Goal: Task Accomplishment & Management: Manage account settings

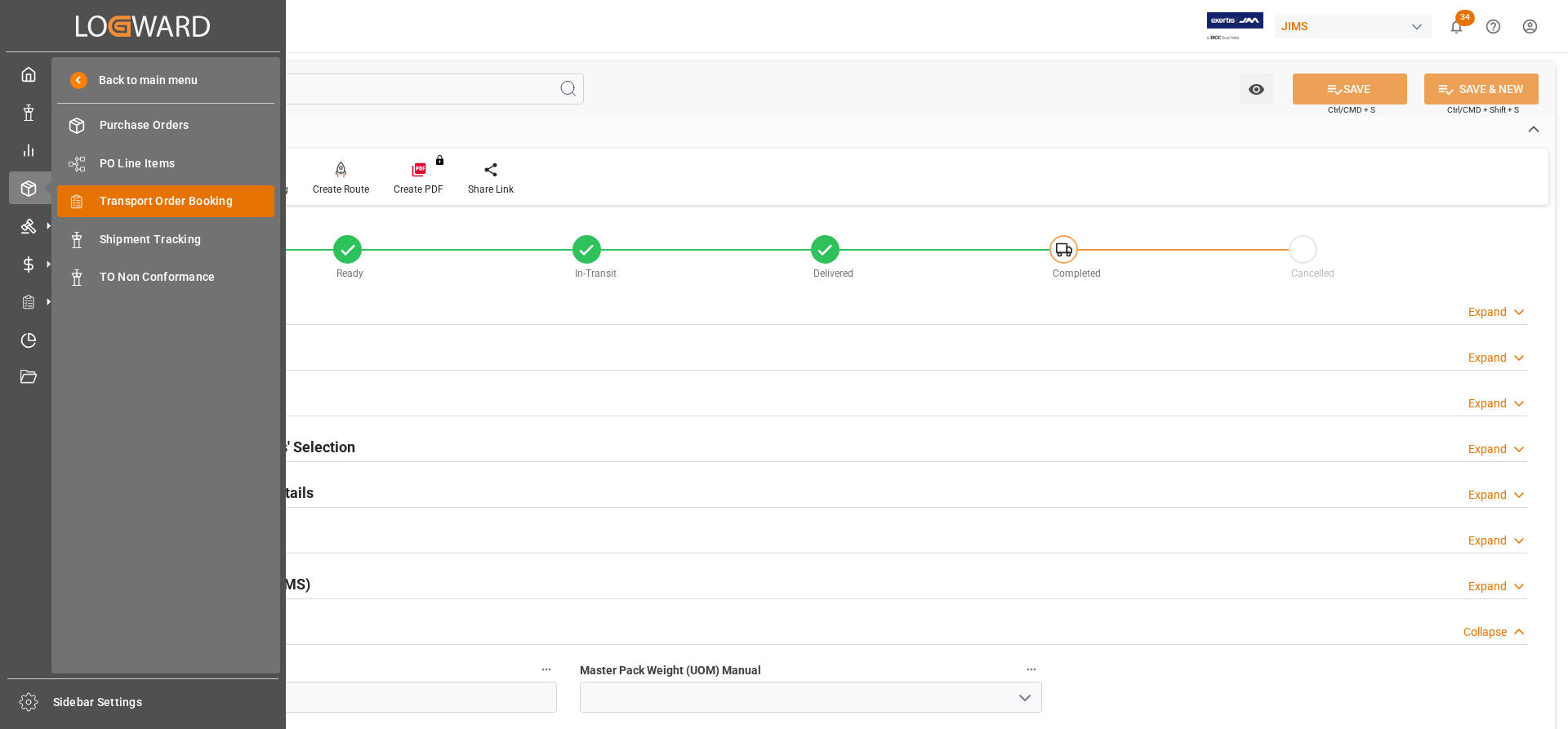
scroll to position [164, 0]
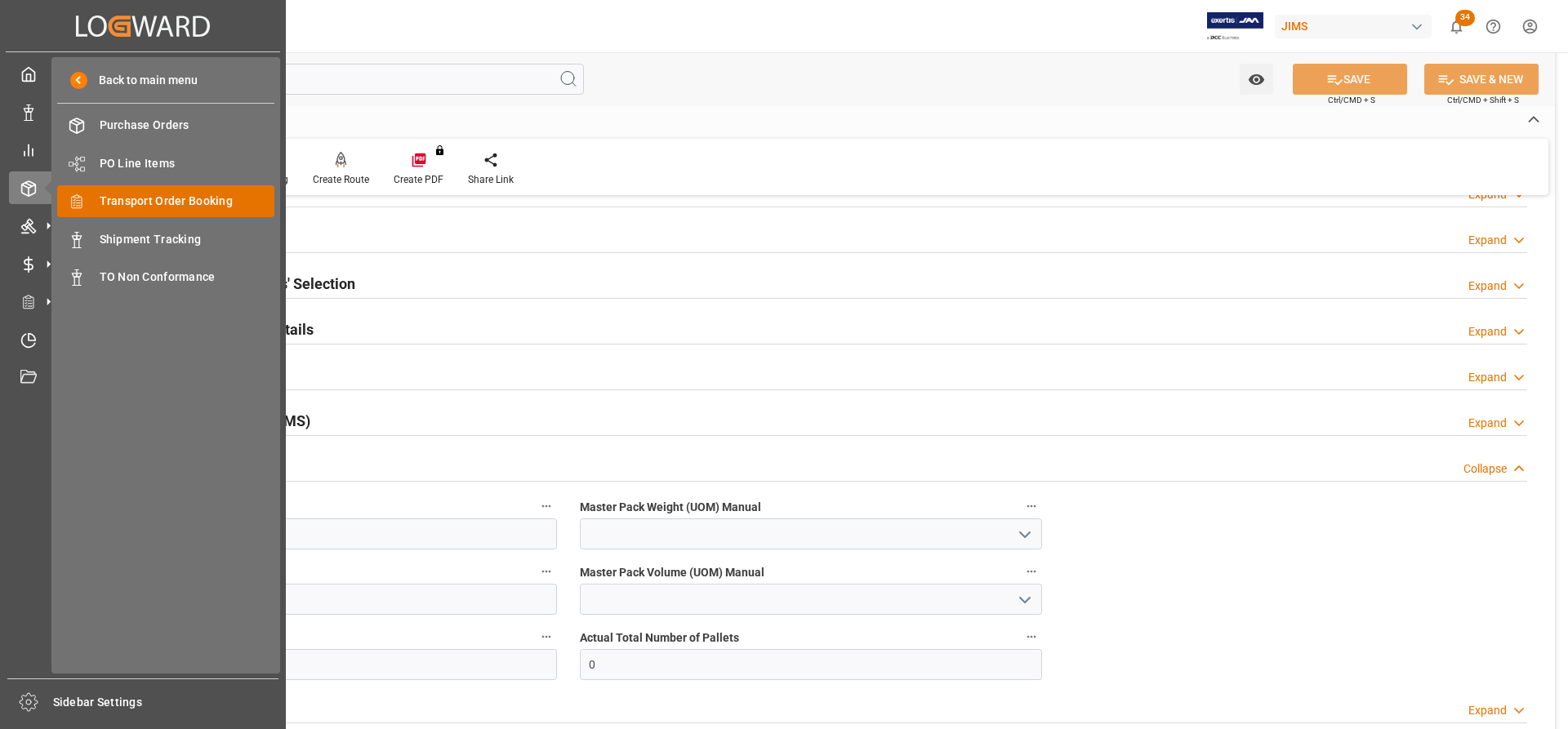
click at [134, 198] on span "Transport Order Booking" at bounding box center [188, 201] width 175 height 17
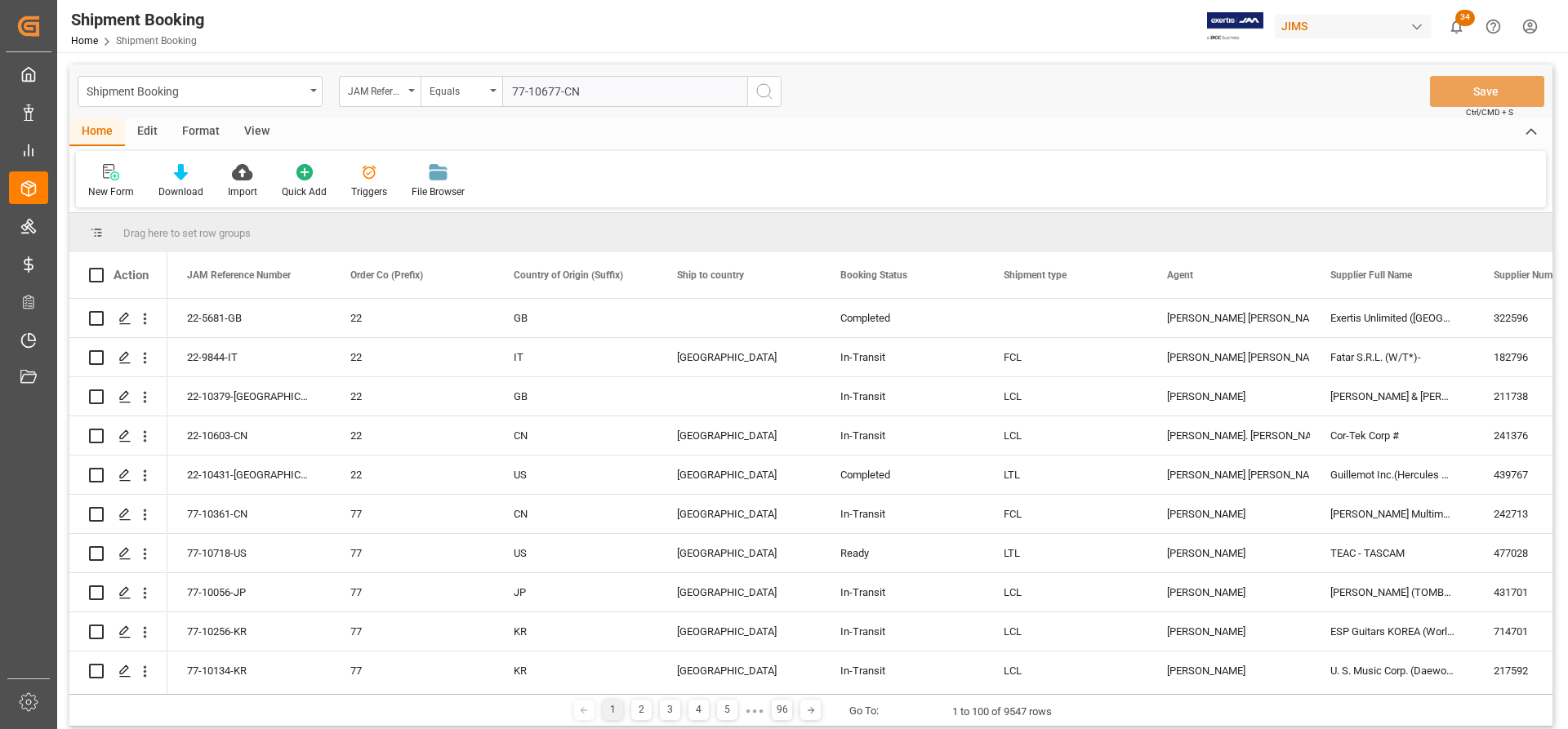
type input "77-10677-CN"
click at [757, 91] on circle "search button" at bounding box center [764, 91] width 13 height 13
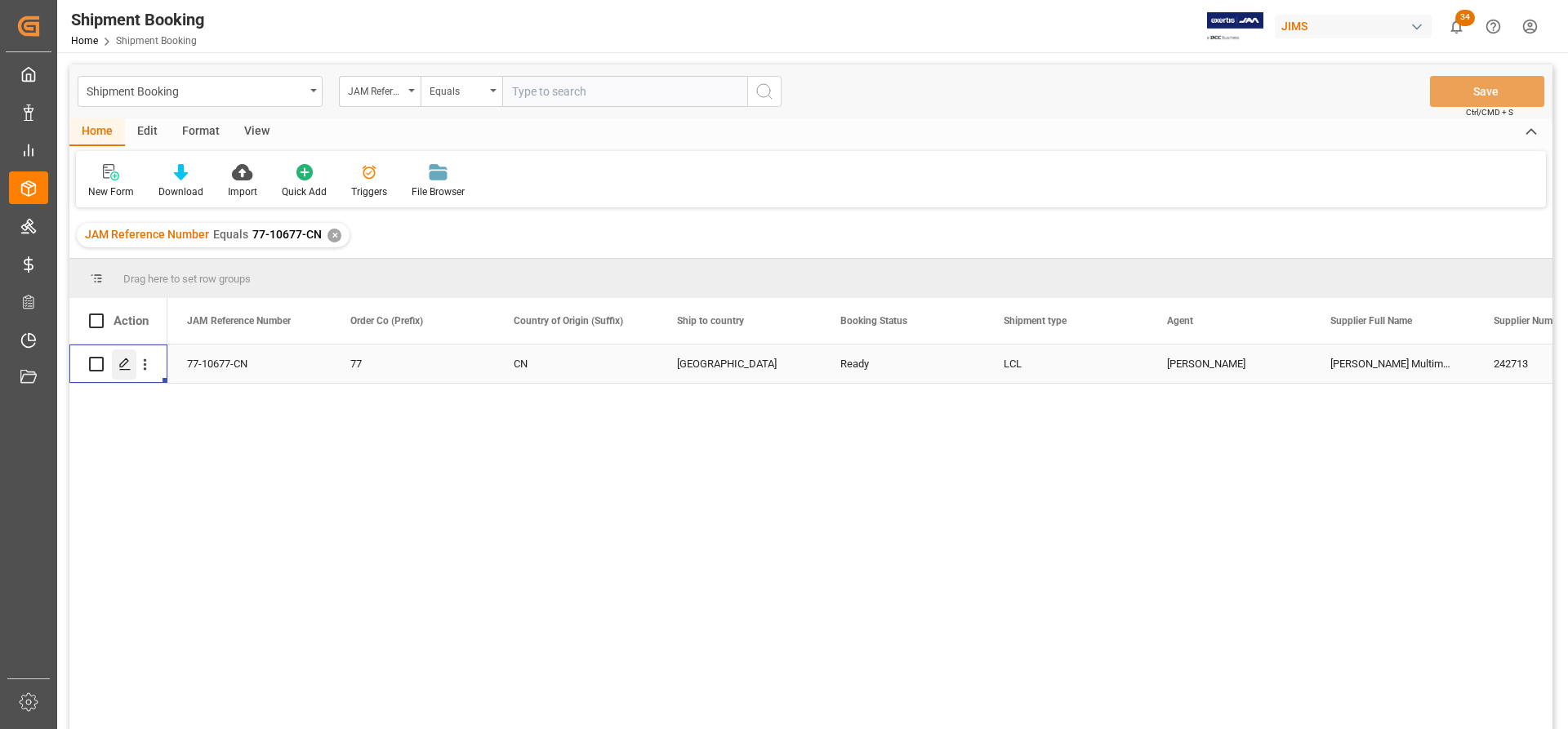
click at [121, 370] on line "Press SPACE to select this row." at bounding box center [125, 370] width 10 height 0
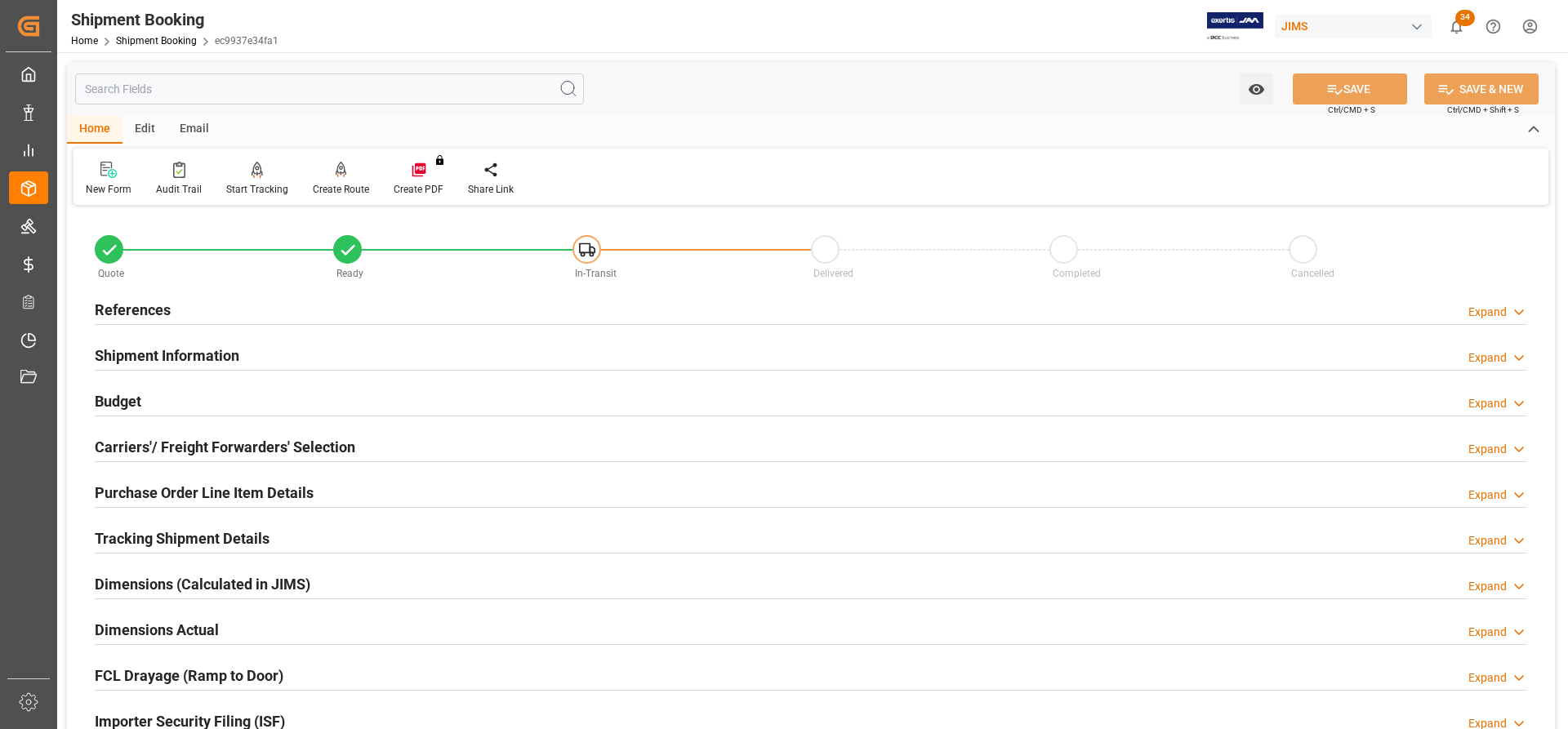
click at [124, 312] on h2 "References" at bounding box center [133, 310] width 76 height 22
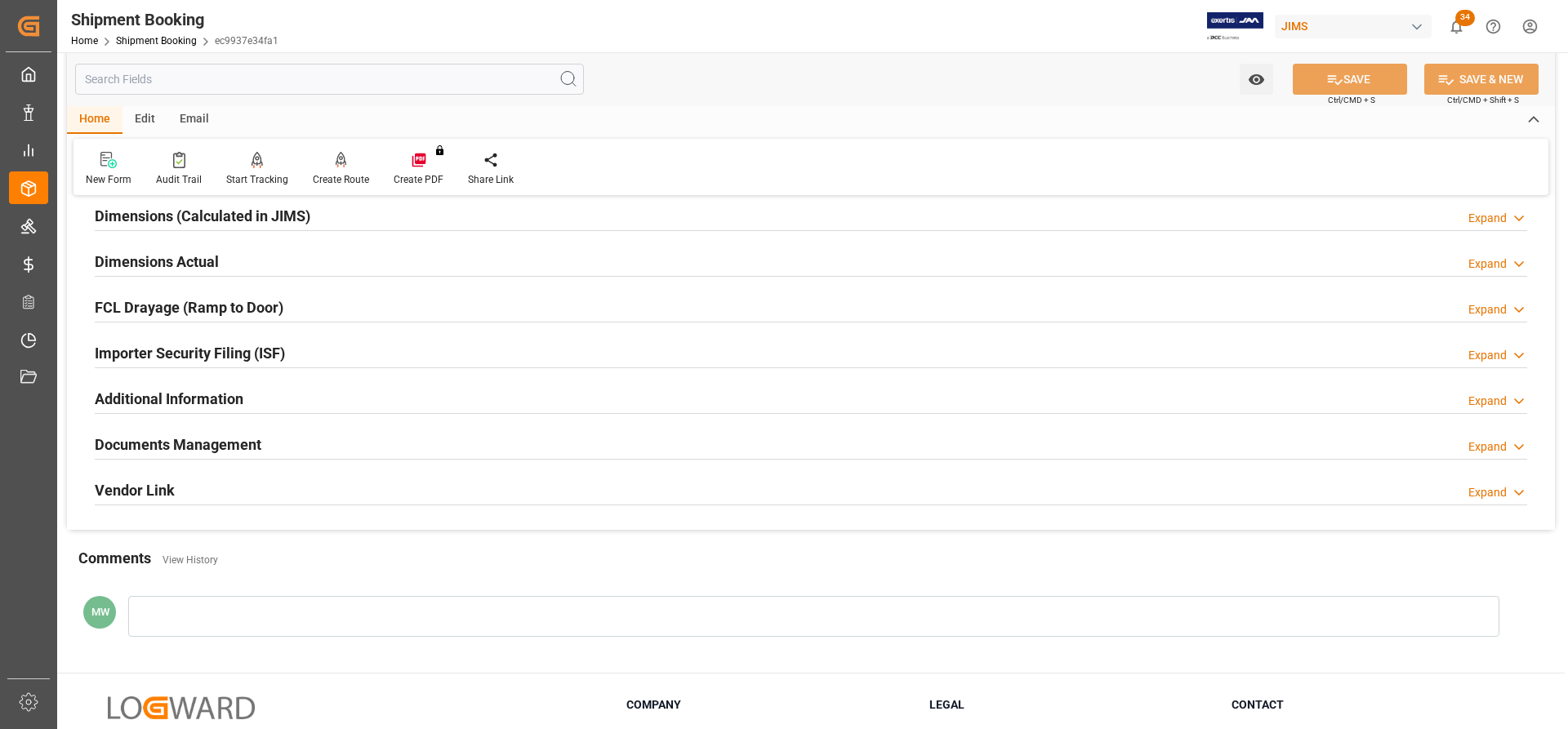
scroll to position [817, 0]
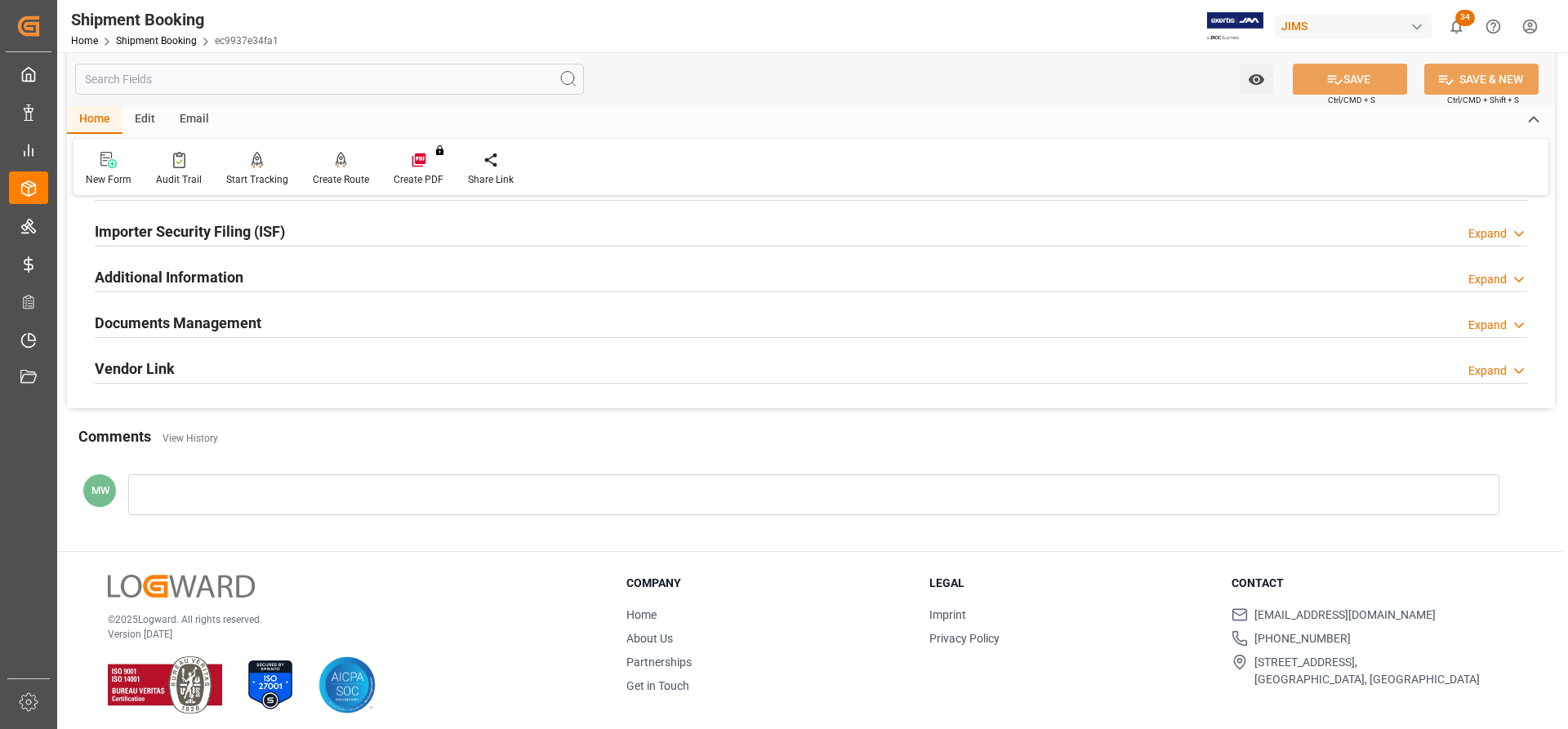
click at [172, 321] on h2 "Documents Management" at bounding box center [179, 322] width 167 height 22
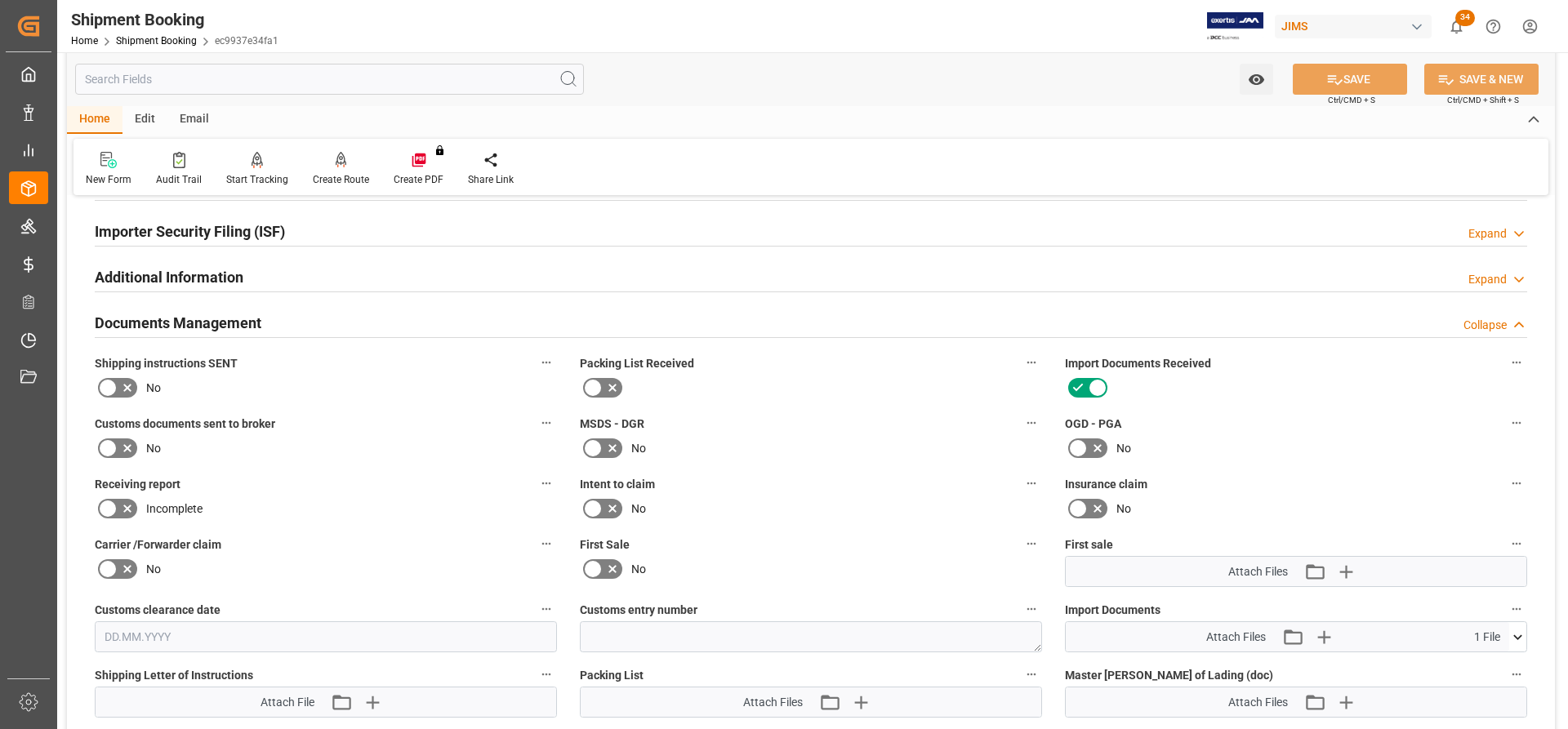
click at [1516, 635] on icon at bounding box center [1518, 637] width 17 height 17
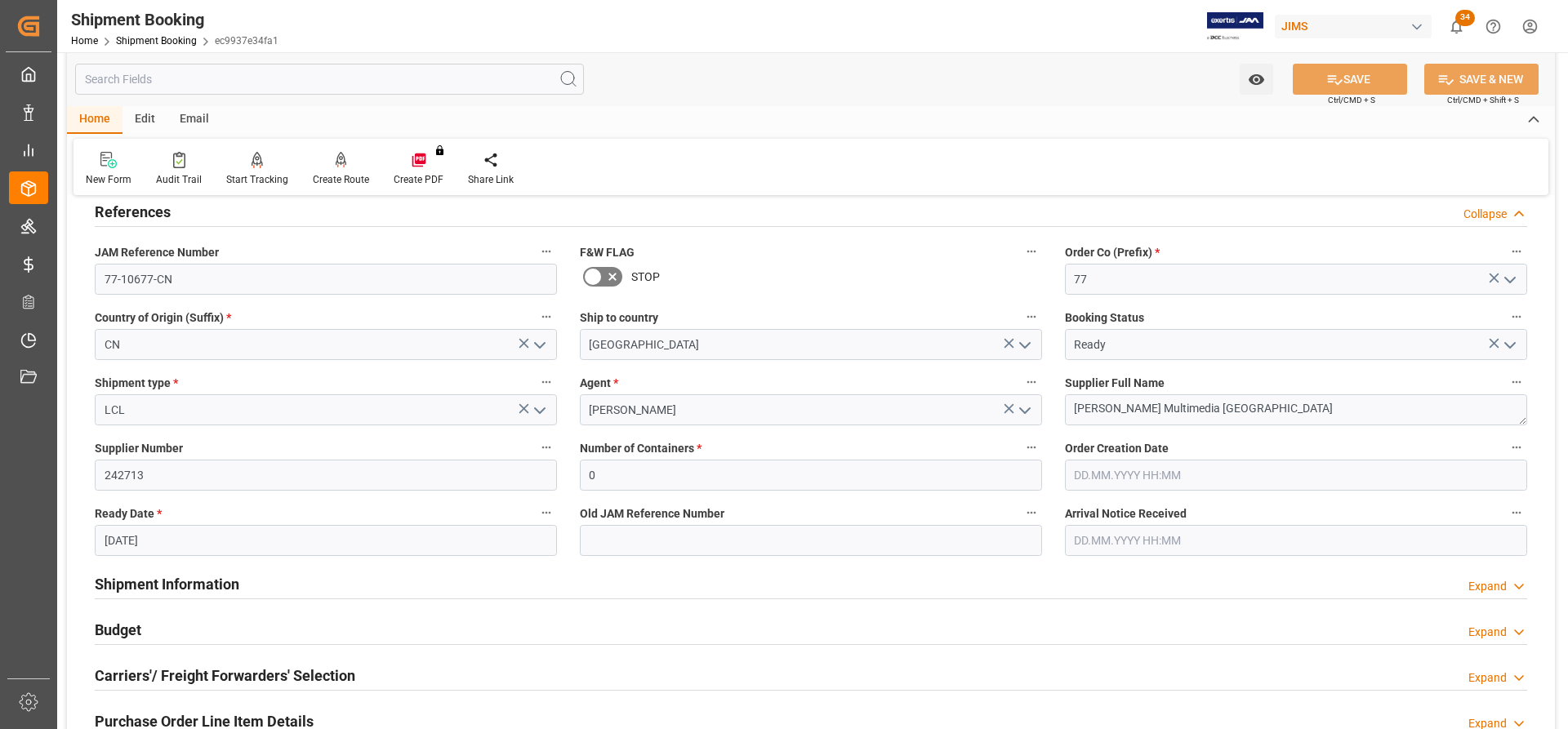
scroll to position [0, 0]
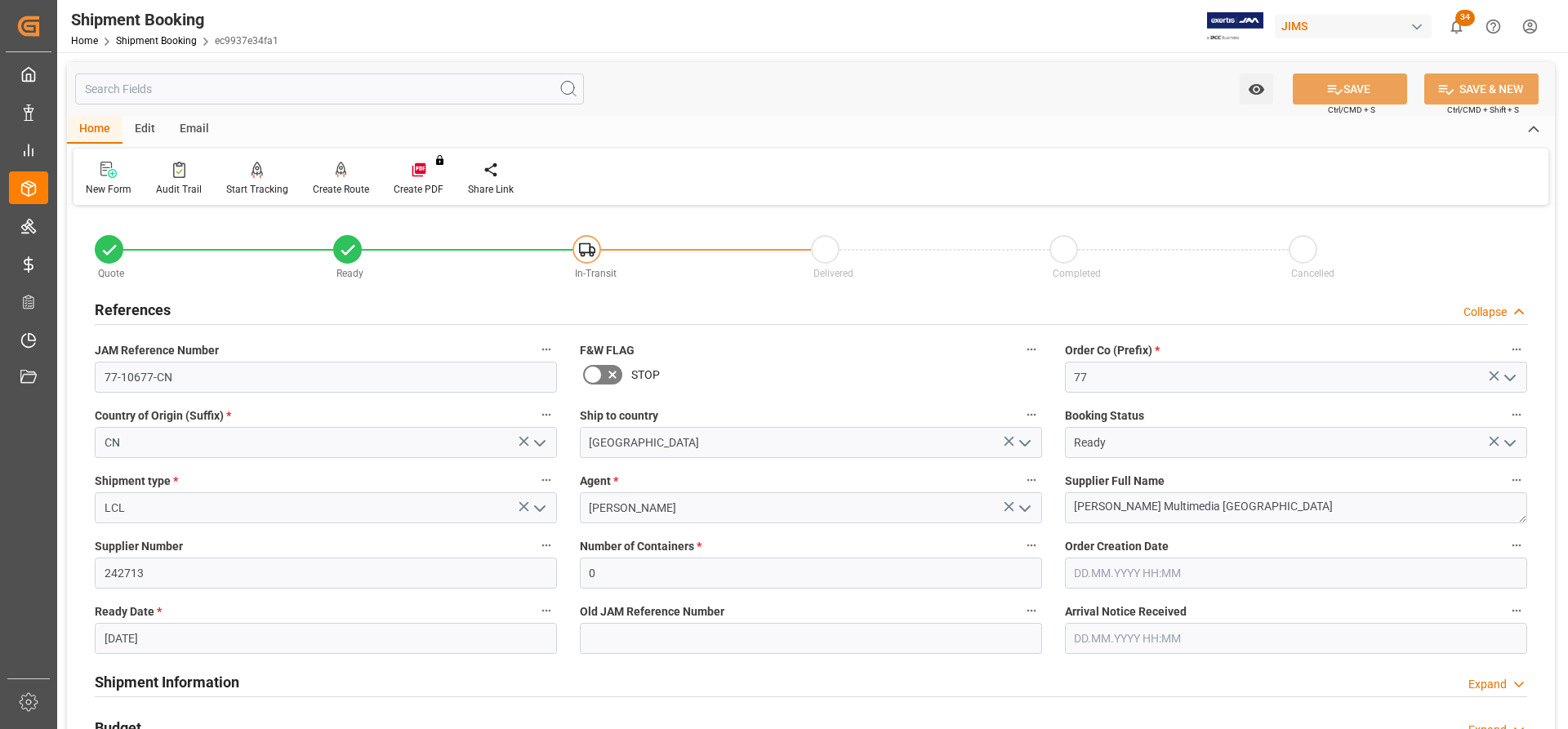
click at [193, 132] on div "Email" at bounding box center [194, 130] width 54 height 28
click at [104, 183] on div "Send Email" at bounding box center [111, 189] width 50 height 15
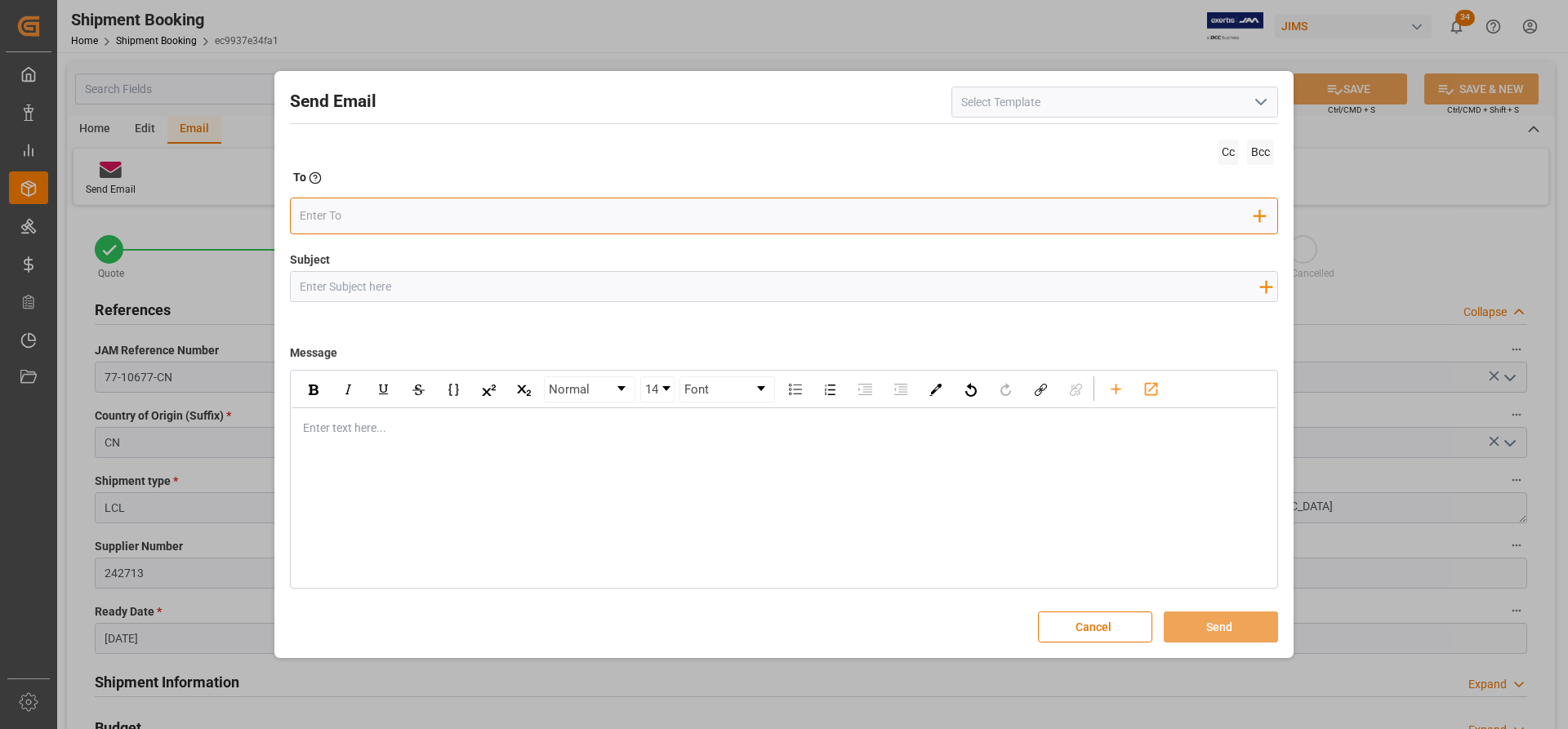
click at [426, 219] on input "email" at bounding box center [778, 216] width 956 height 25
paste input "[PERSON_NAME][EMAIL_ADDRESS][PERSON_NAME][DOMAIN_NAME]"
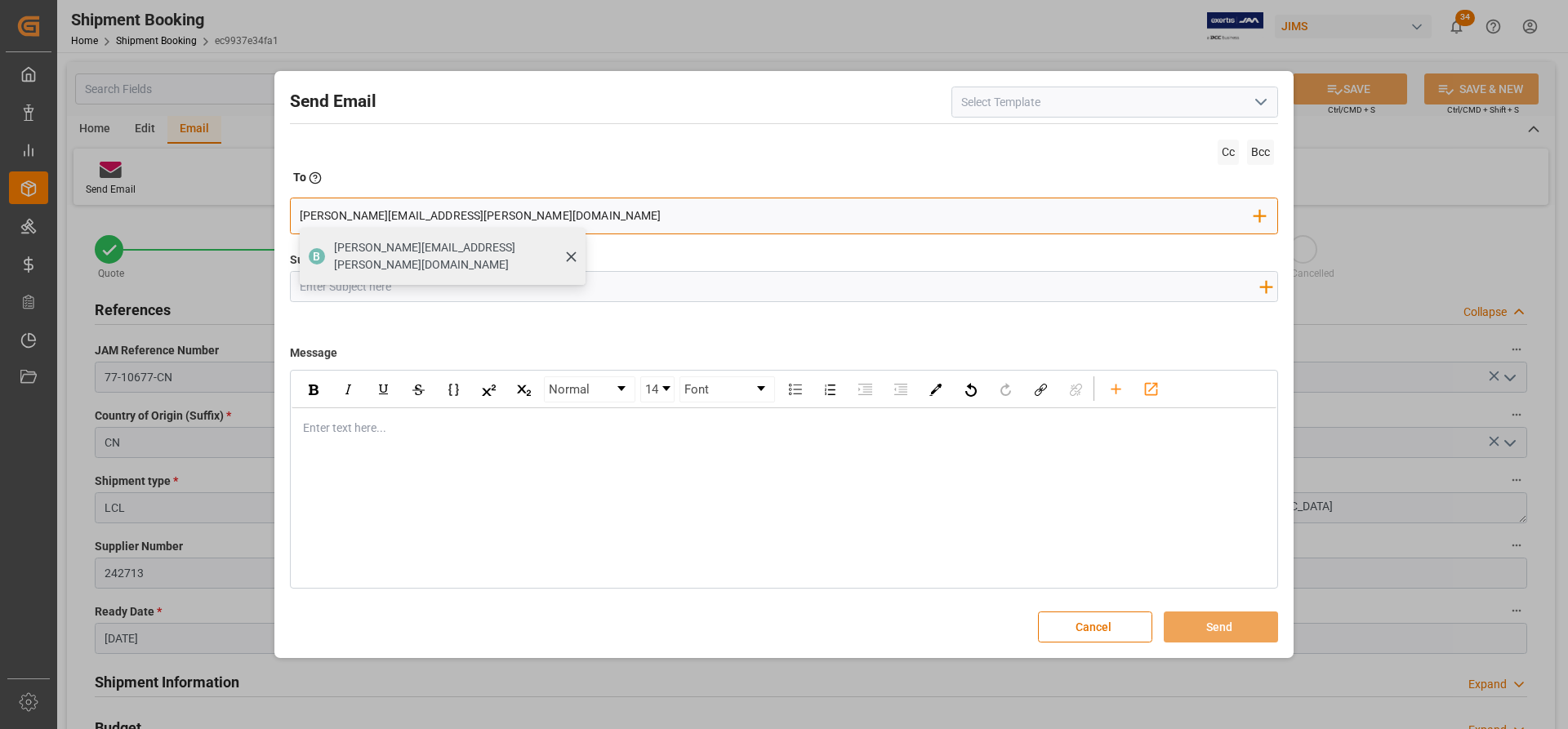
type input "[PERSON_NAME][EMAIL_ADDRESS][PERSON_NAME][DOMAIN_NAME]"
click at [369, 244] on span "[PERSON_NAME][EMAIL_ADDRESS][PERSON_NAME][DOMAIN_NAME]" at bounding box center [454, 256] width 240 height 34
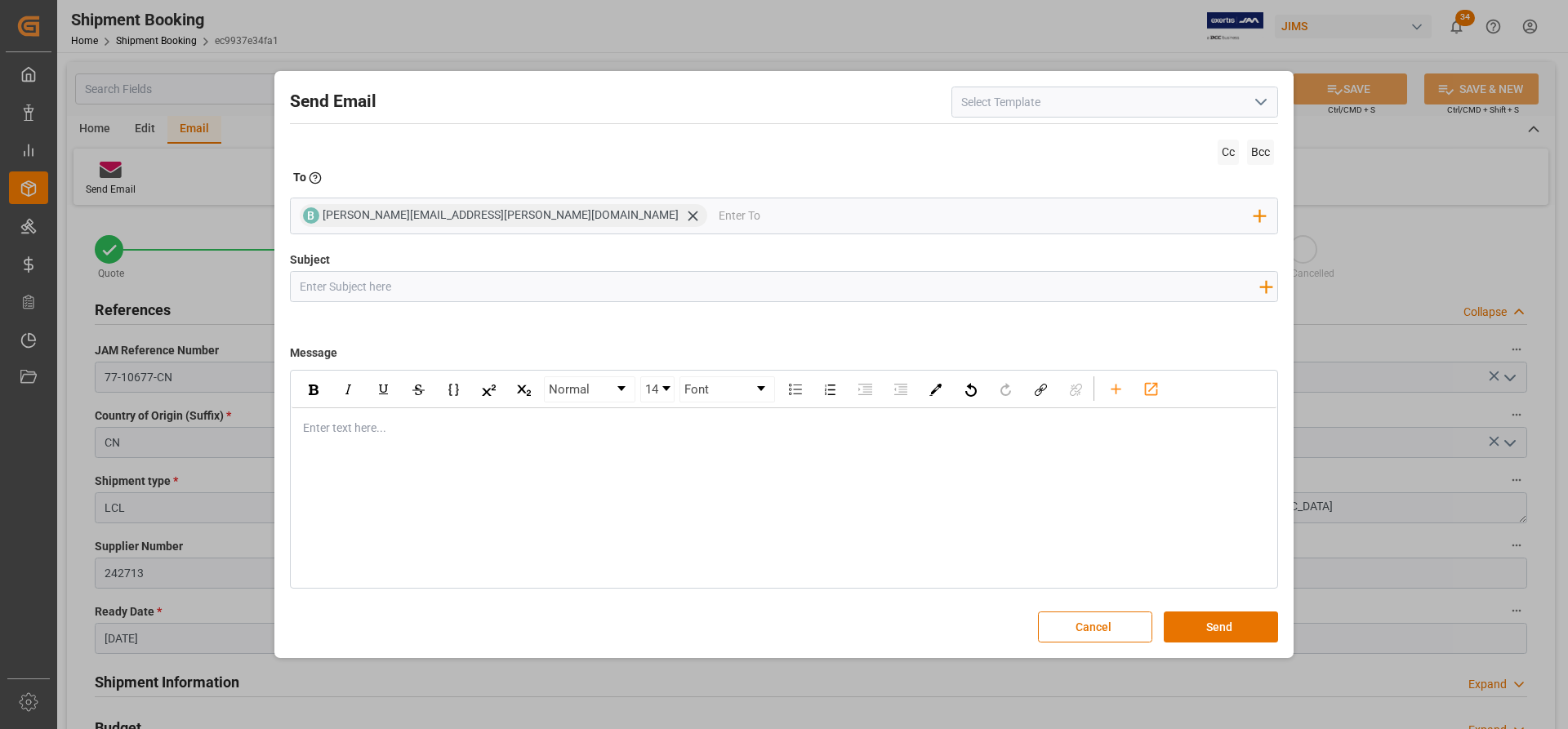
click at [331, 289] on input "Subject" at bounding box center [779, 286] width 977 height 29
click at [1264, 99] on icon "open menu" at bounding box center [1261, 102] width 20 height 20
click at [1051, 137] on div "2BOOK - Ocean - Air freight" at bounding box center [1114, 138] width 325 height 36
type input "2BOOK - Ocean - Air freight"
type input "2BOOK {{jamReferenceNumber}} {{supplierFullName}} Ship from: {{country}} Ship t…"
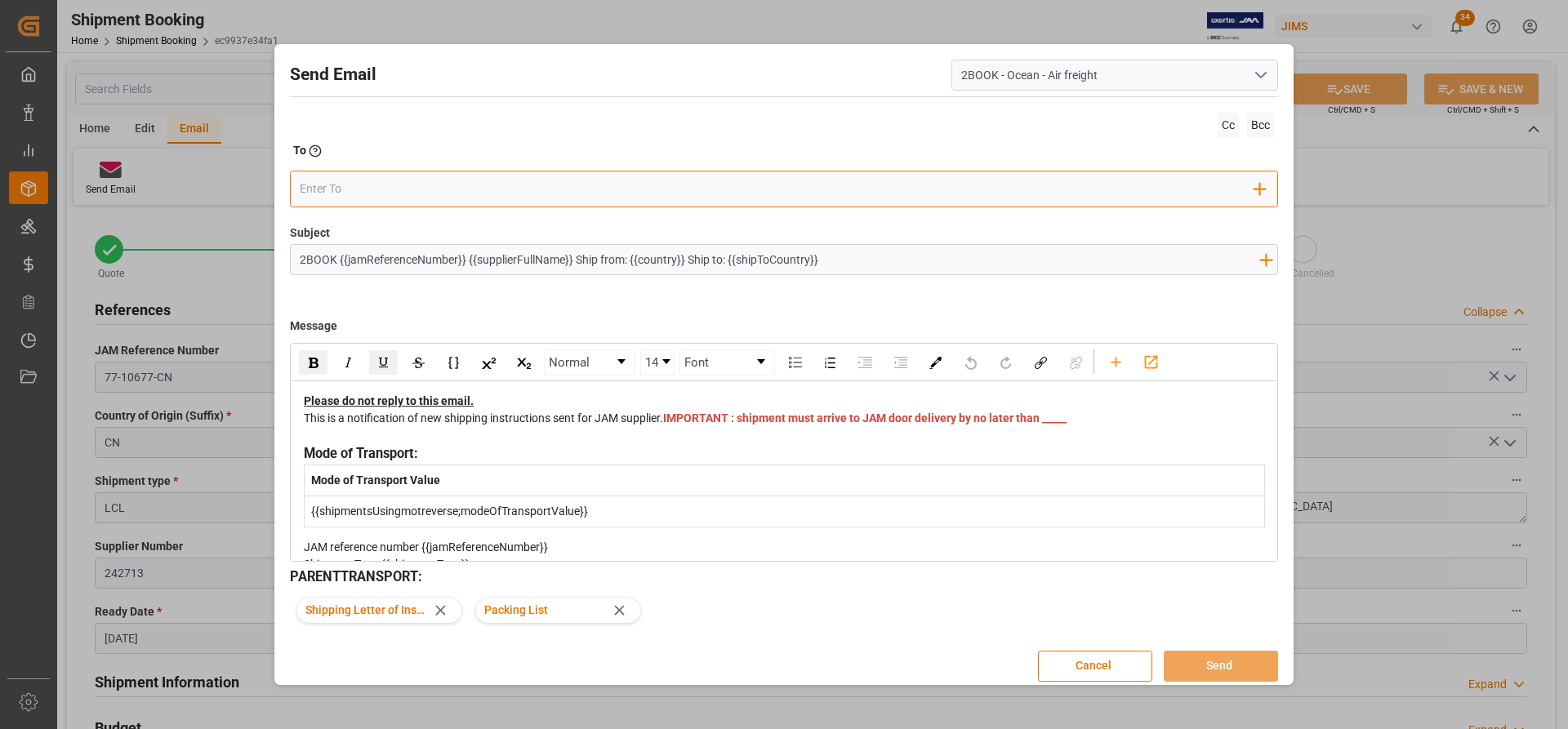
click at [360, 198] on input "email" at bounding box center [778, 188] width 956 height 25
click at [377, 225] on span "[PERSON_NAME][EMAIL_ADDRESS][PERSON_NAME][DOMAIN_NAME]" at bounding box center [454, 229] width 240 height 34
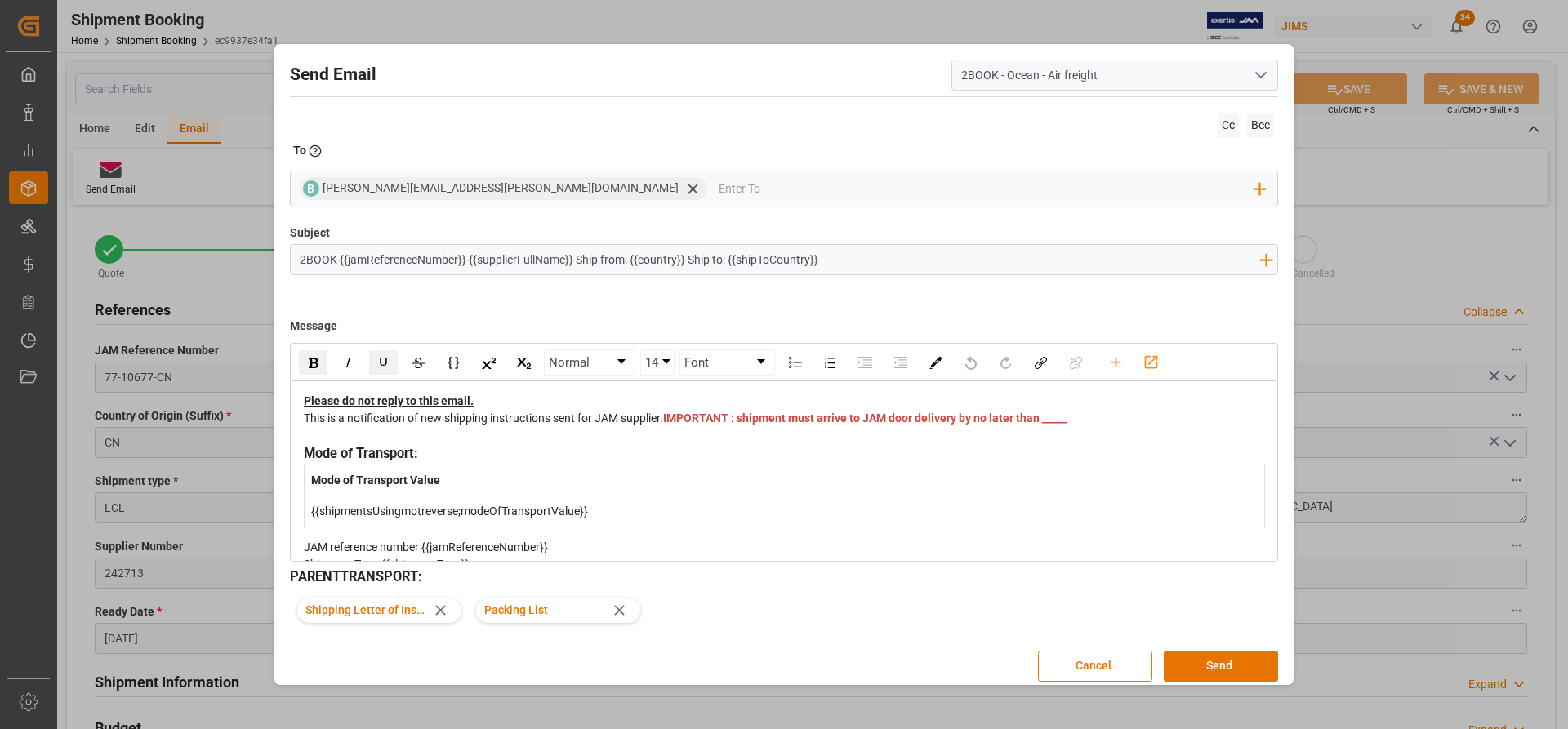
click at [716, 436] on div "This is a notification of new shipping instructions sent for JAM supplier. IMPO…" at bounding box center [784, 426] width 961 height 34
click at [1220, 665] on button "Send" at bounding box center [1221, 666] width 114 height 31
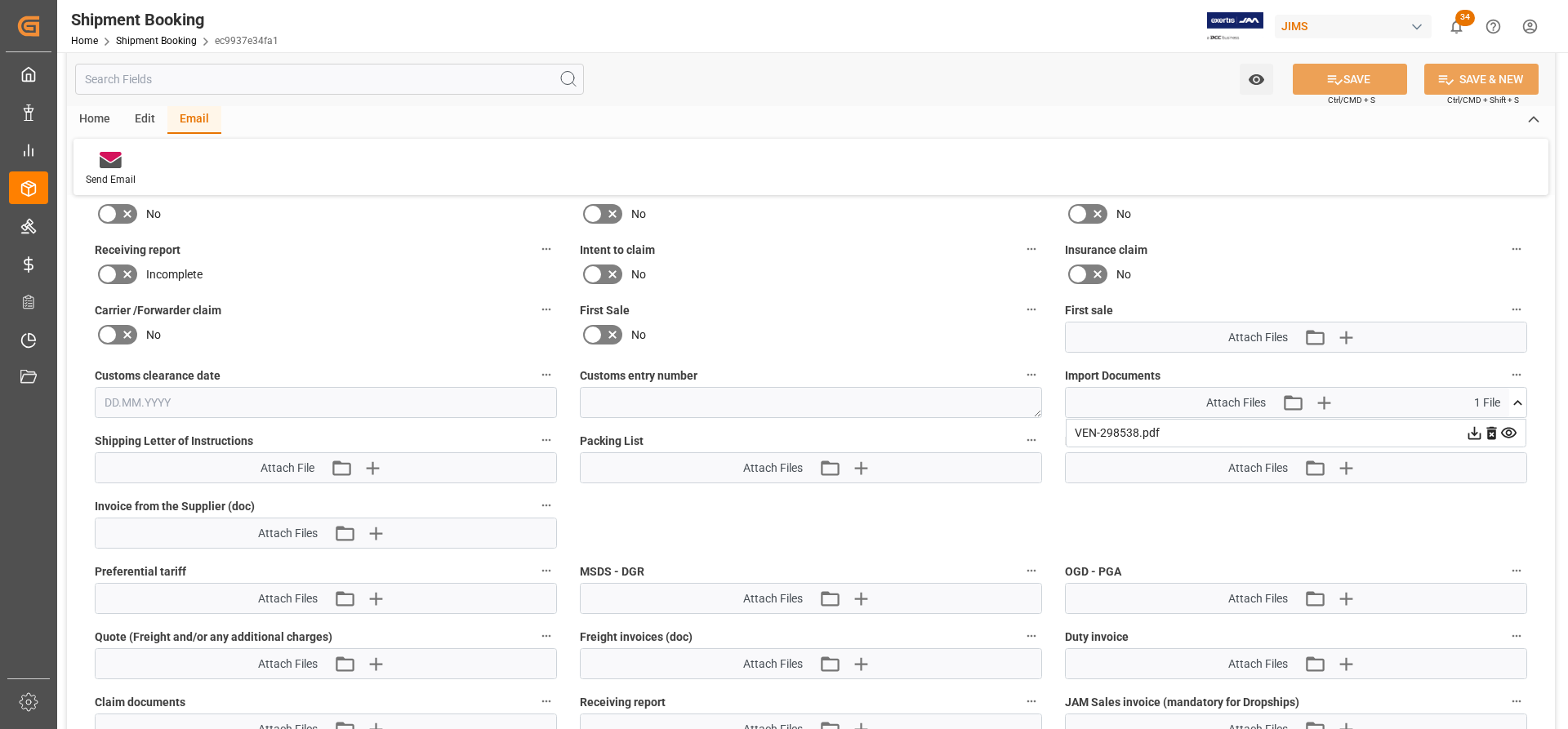
scroll to position [1143, 0]
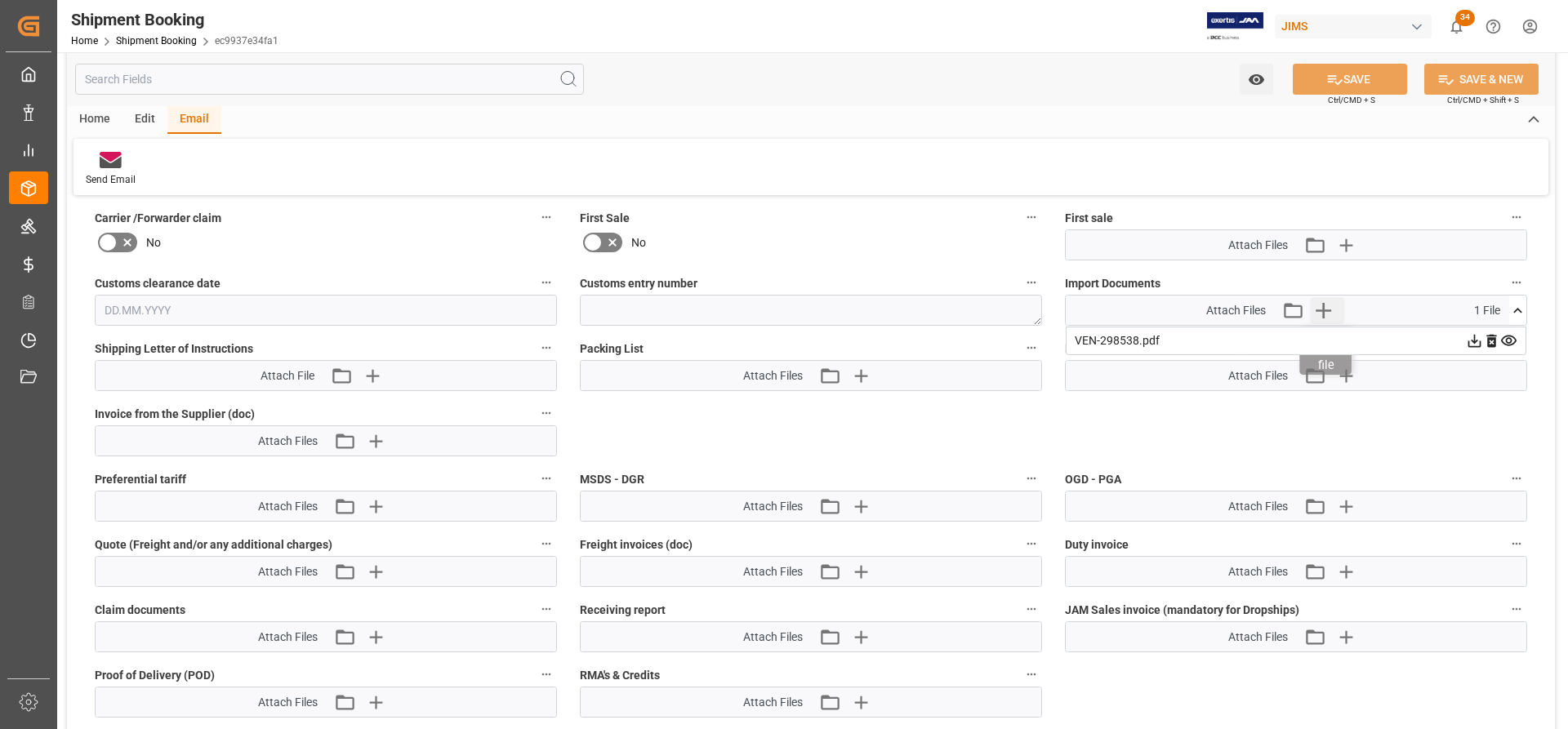
click at [1329, 308] on icon "button" at bounding box center [1324, 311] width 26 height 26
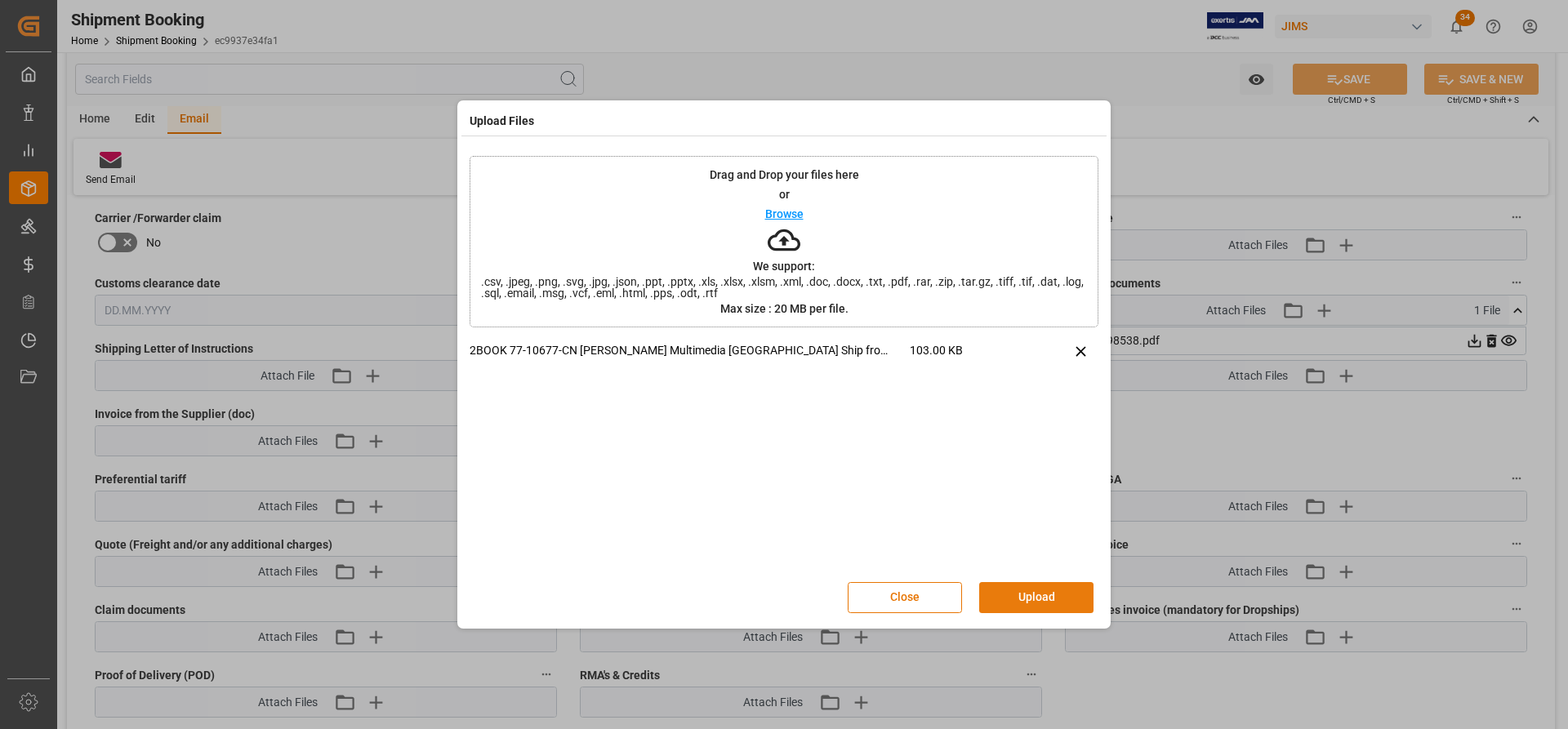
click at [1020, 593] on button "Upload" at bounding box center [1037, 598] width 114 height 31
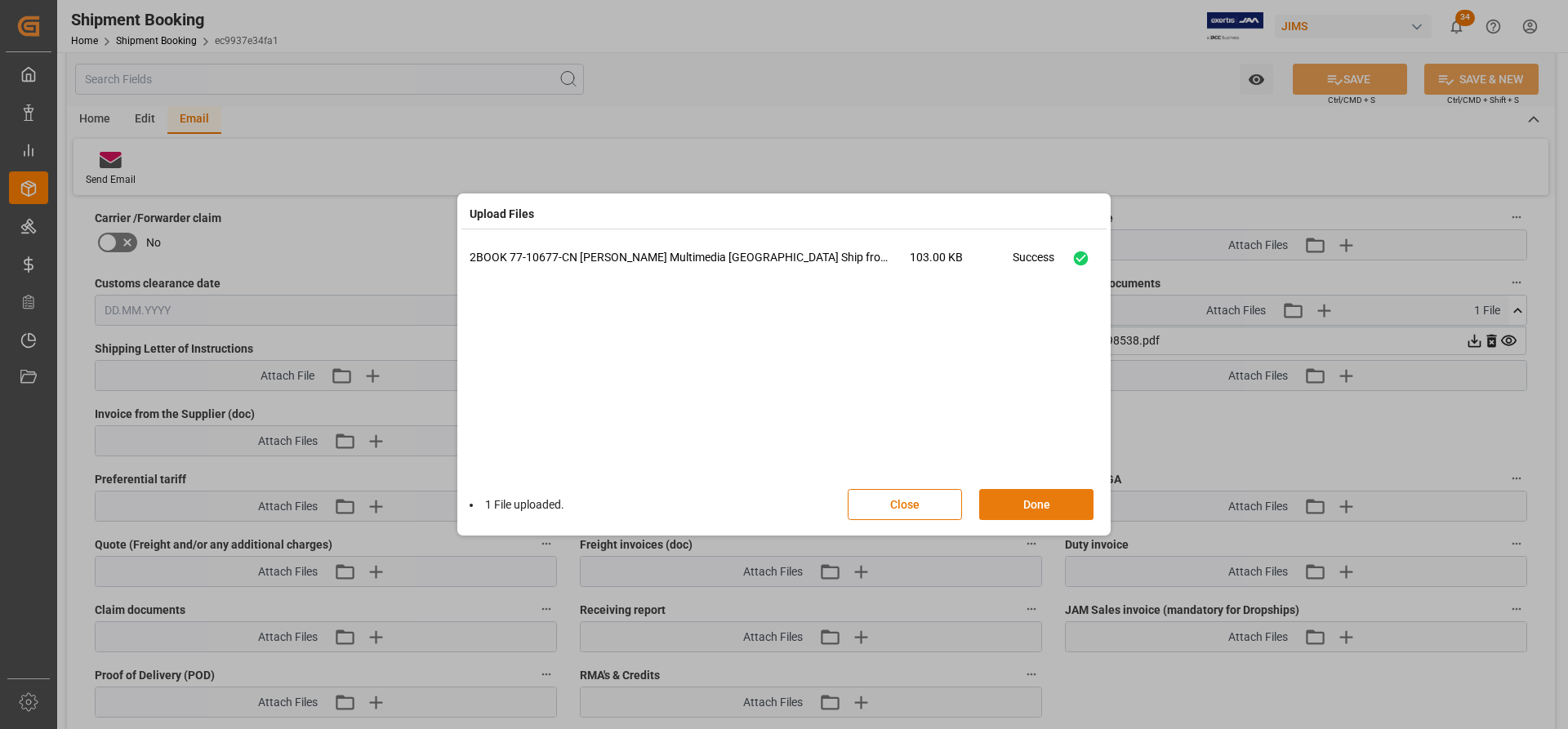
click at [1031, 505] on button "Done" at bounding box center [1037, 505] width 114 height 31
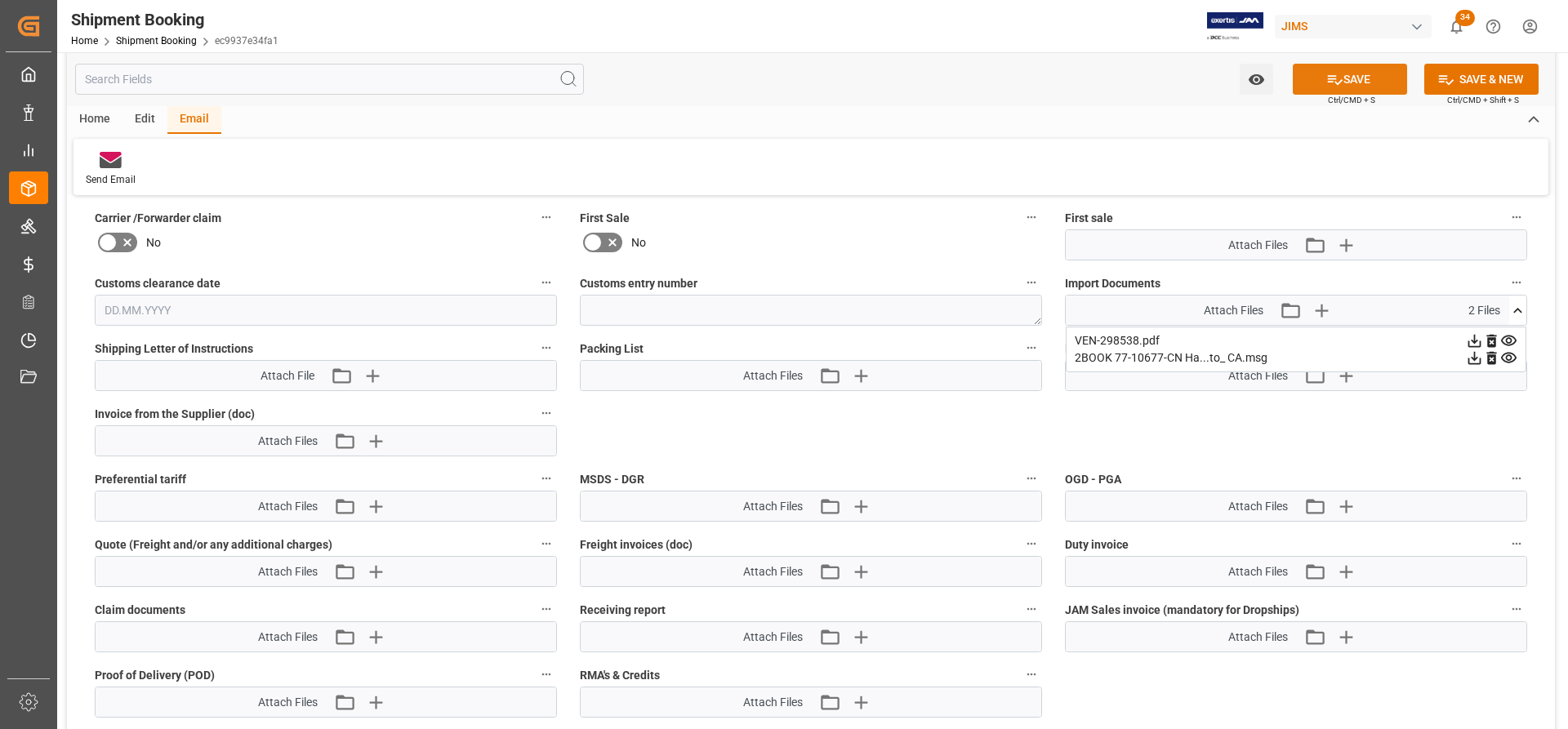
click at [1356, 76] on button "SAVE" at bounding box center [1350, 79] width 114 height 31
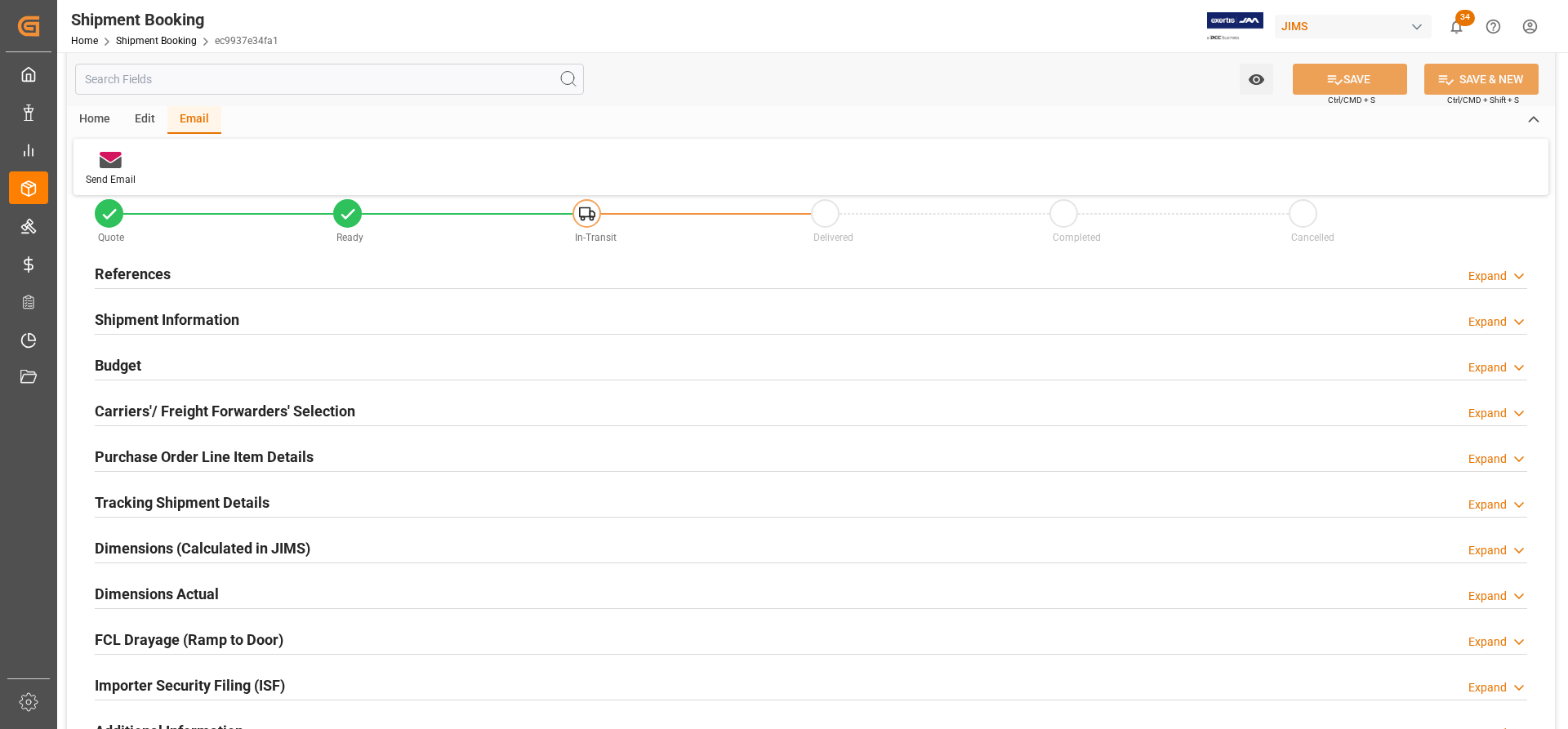
scroll to position [0, 0]
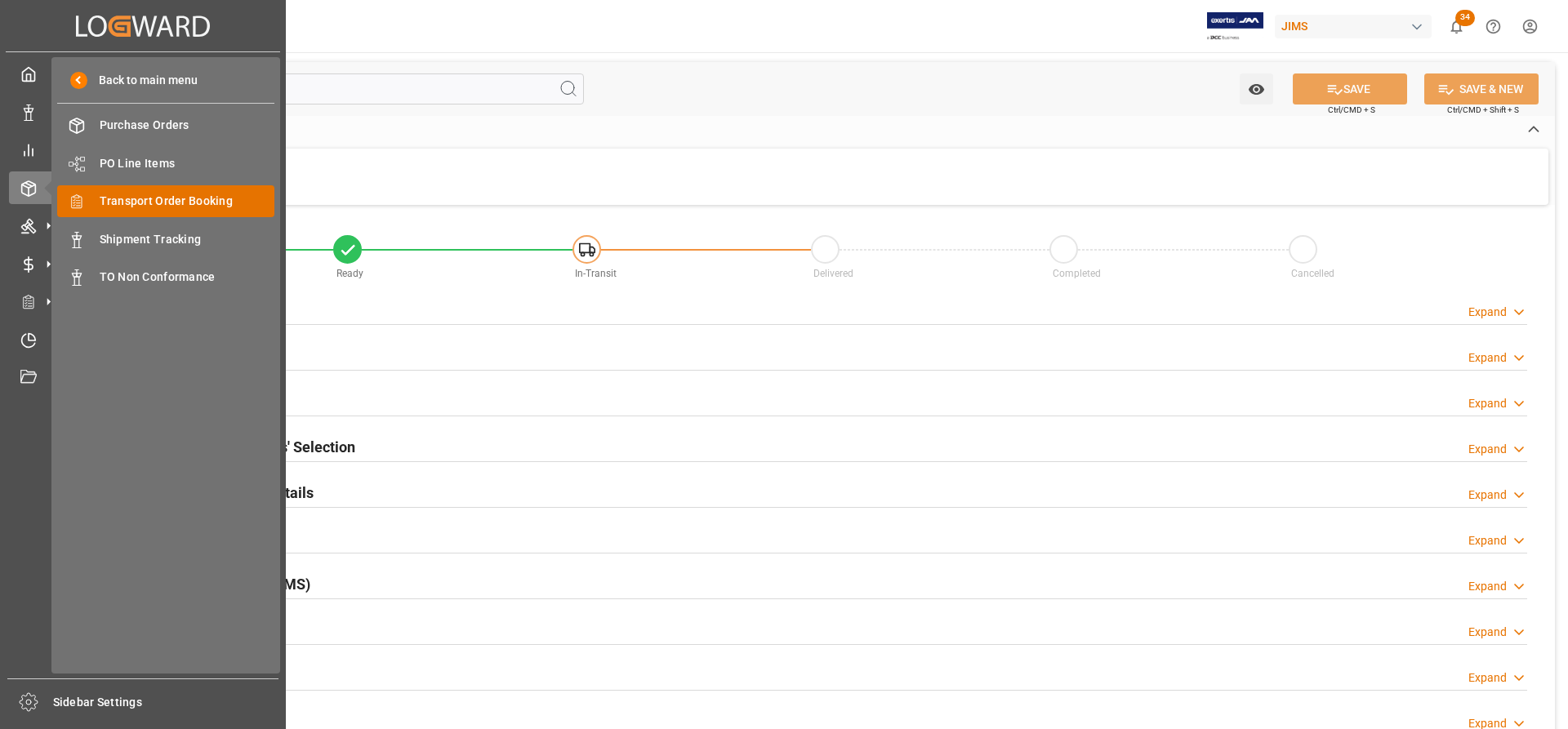
click at [142, 206] on span "Transport Order Booking" at bounding box center [188, 201] width 175 height 17
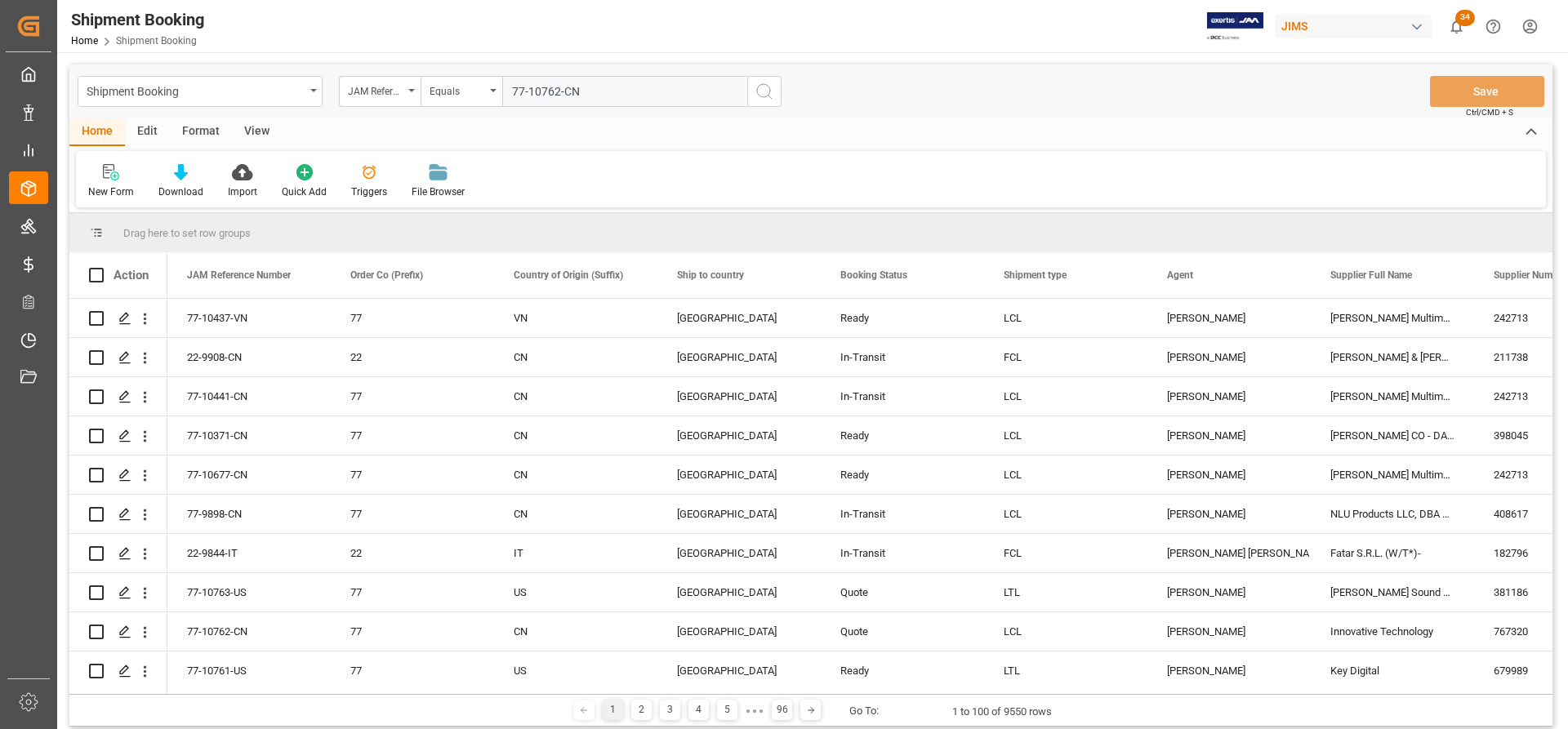
type input "77-10762-CN"
click at [763, 88] on icon "search button" at bounding box center [765, 92] width 20 height 20
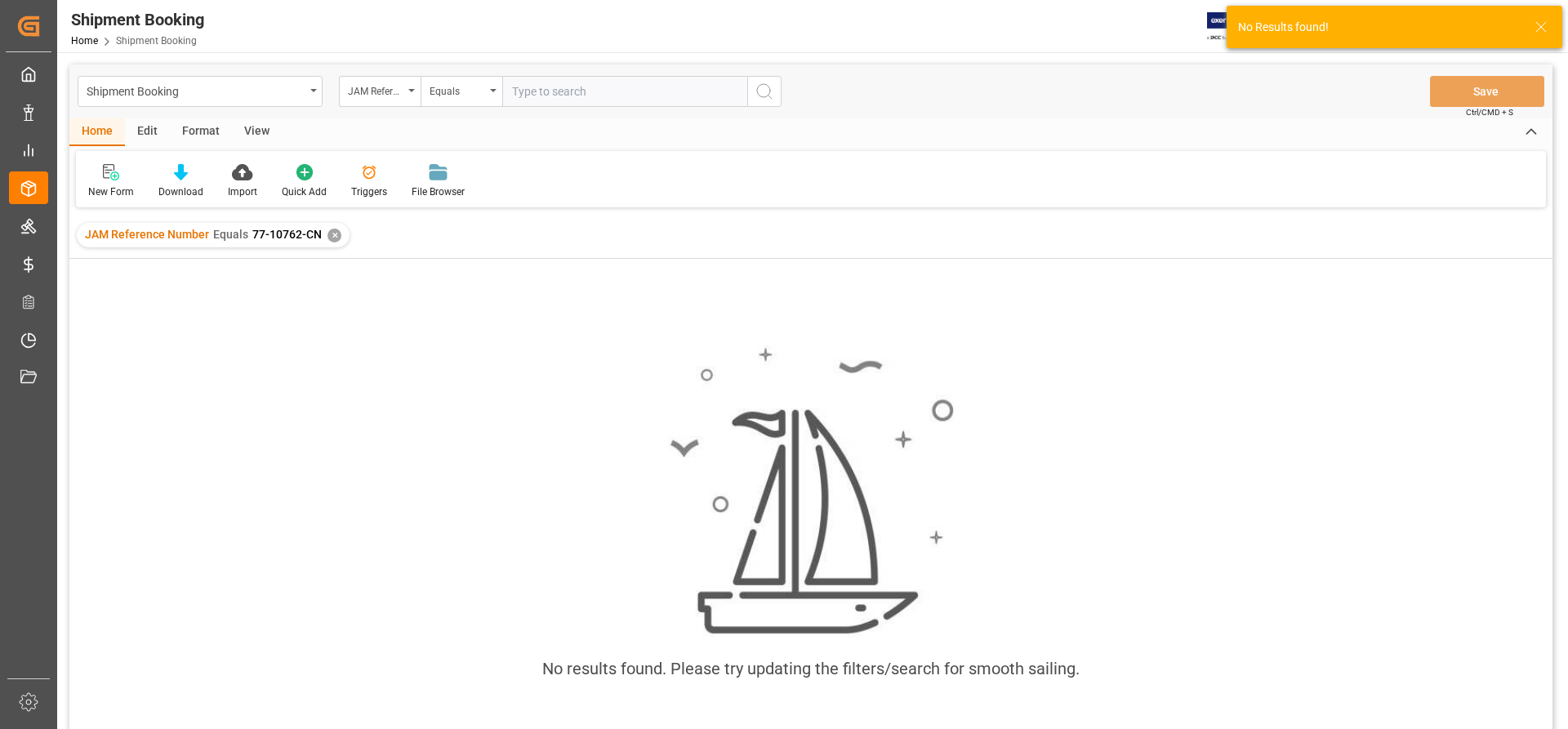
click at [333, 233] on div "✕" at bounding box center [334, 236] width 14 height 14
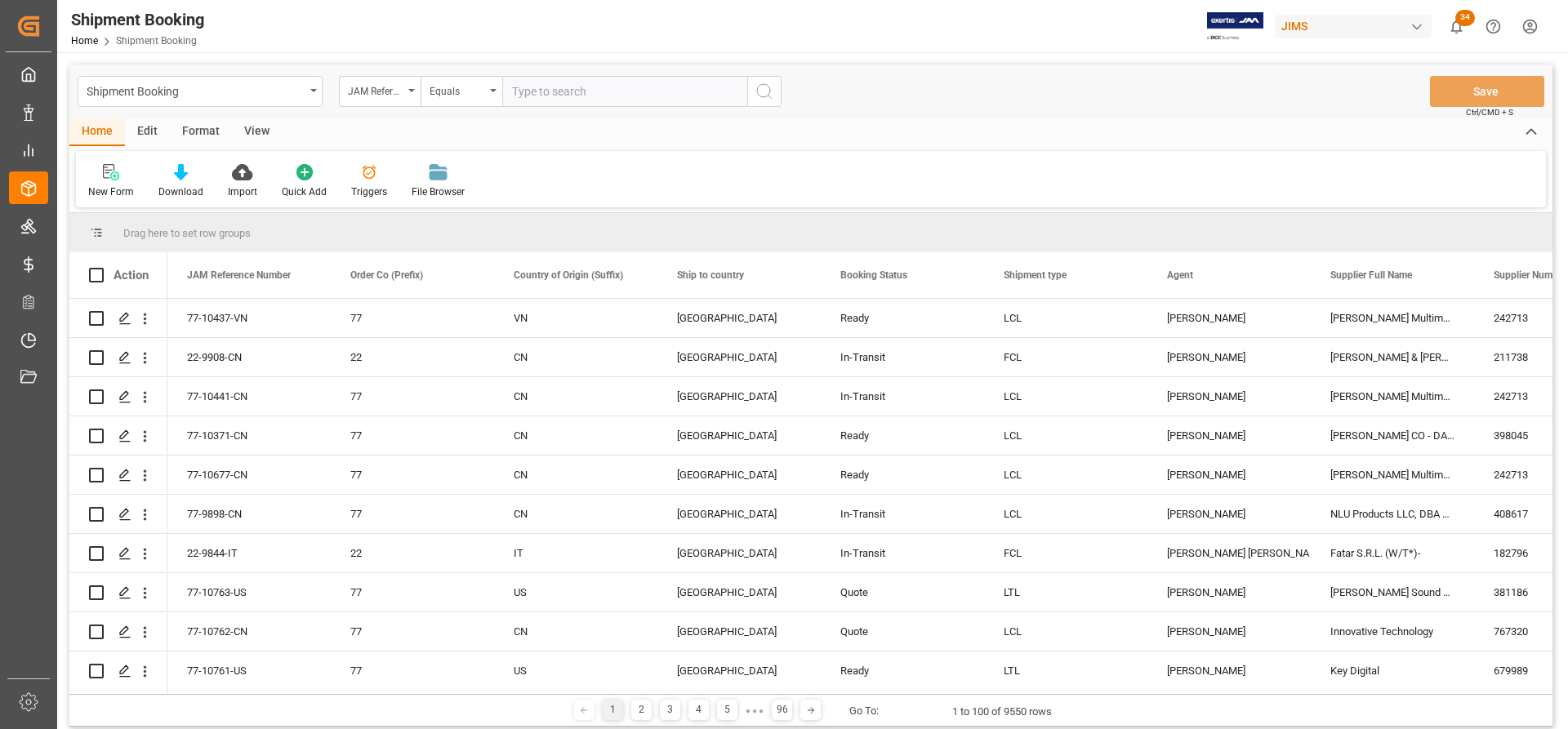
paste input "77-10762-CN"
click at [514, 94] on input "77-10762-CN" at bounding box center [625, 92] width 245 height 31
type input "77-10762-CN"
click at [760, 100] on icon "search button" at bounding box center [765, 92] width 20 height 20
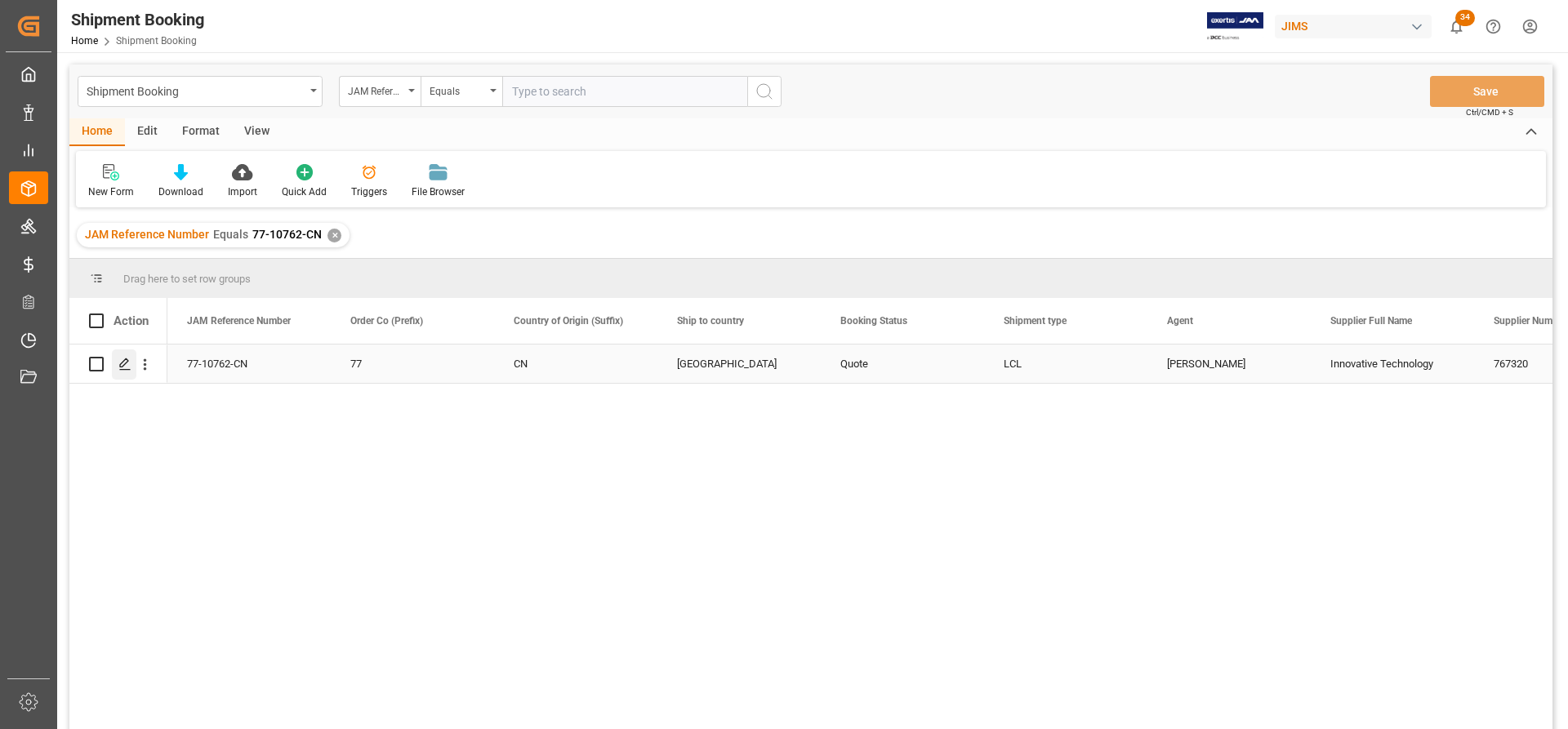
click at [120, 369] on icon "Press SPACE to select this row." at bounding box center [125, 364] width 13 height 13
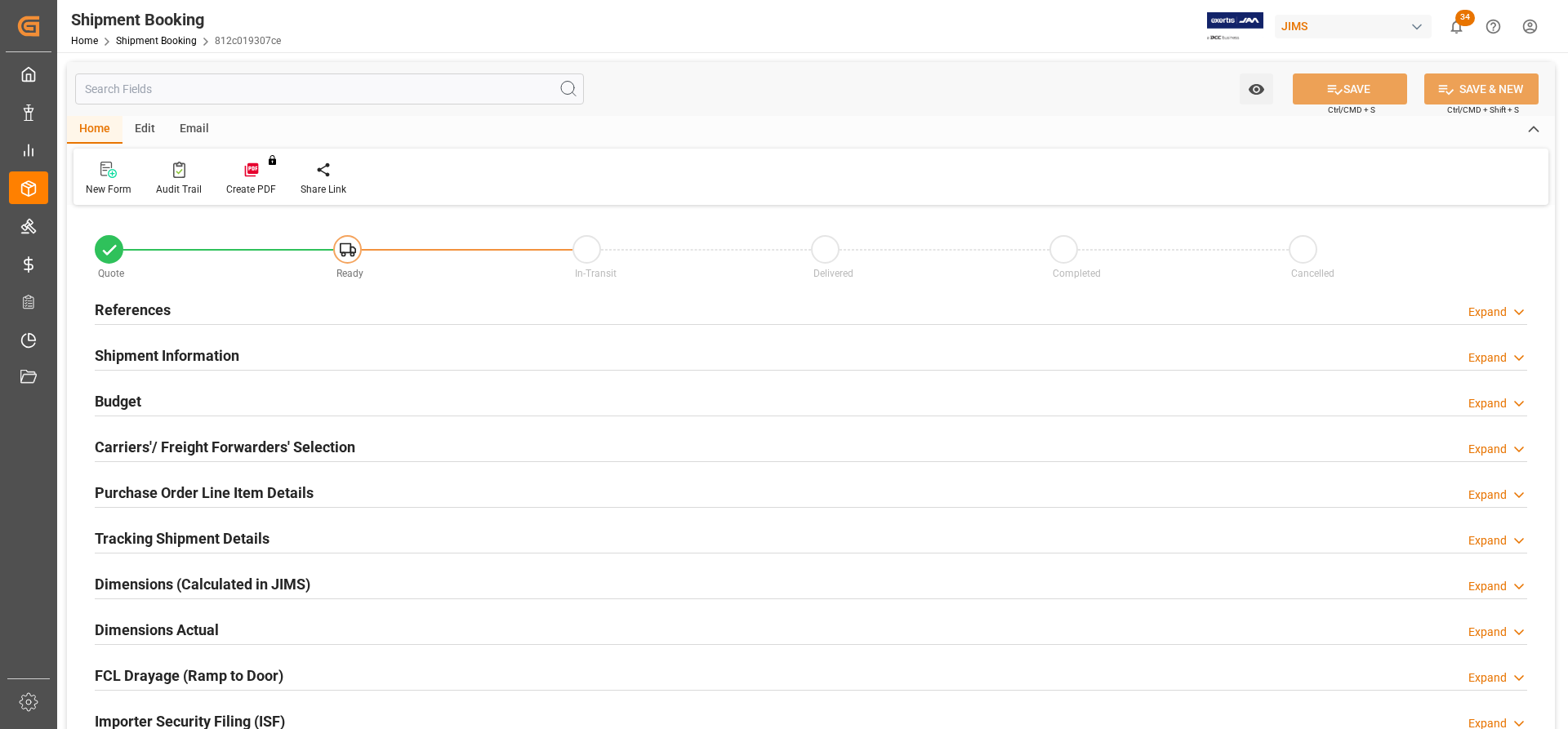
type input "0"
type input "[DATE]"
click at [136, 314] on h2 "References" at bounding box center [133, 310] width 76 height 22
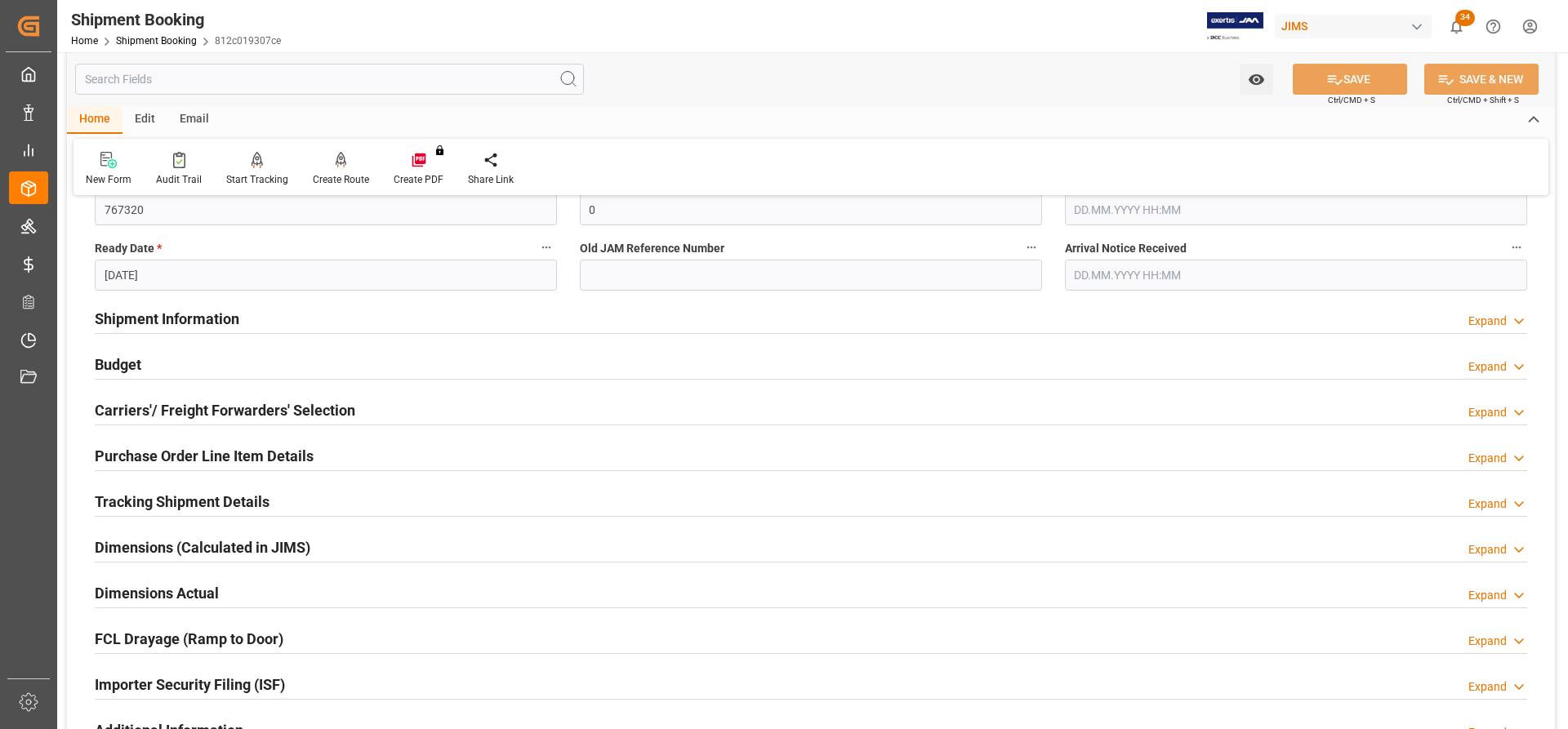
scroll to position [326, 0]
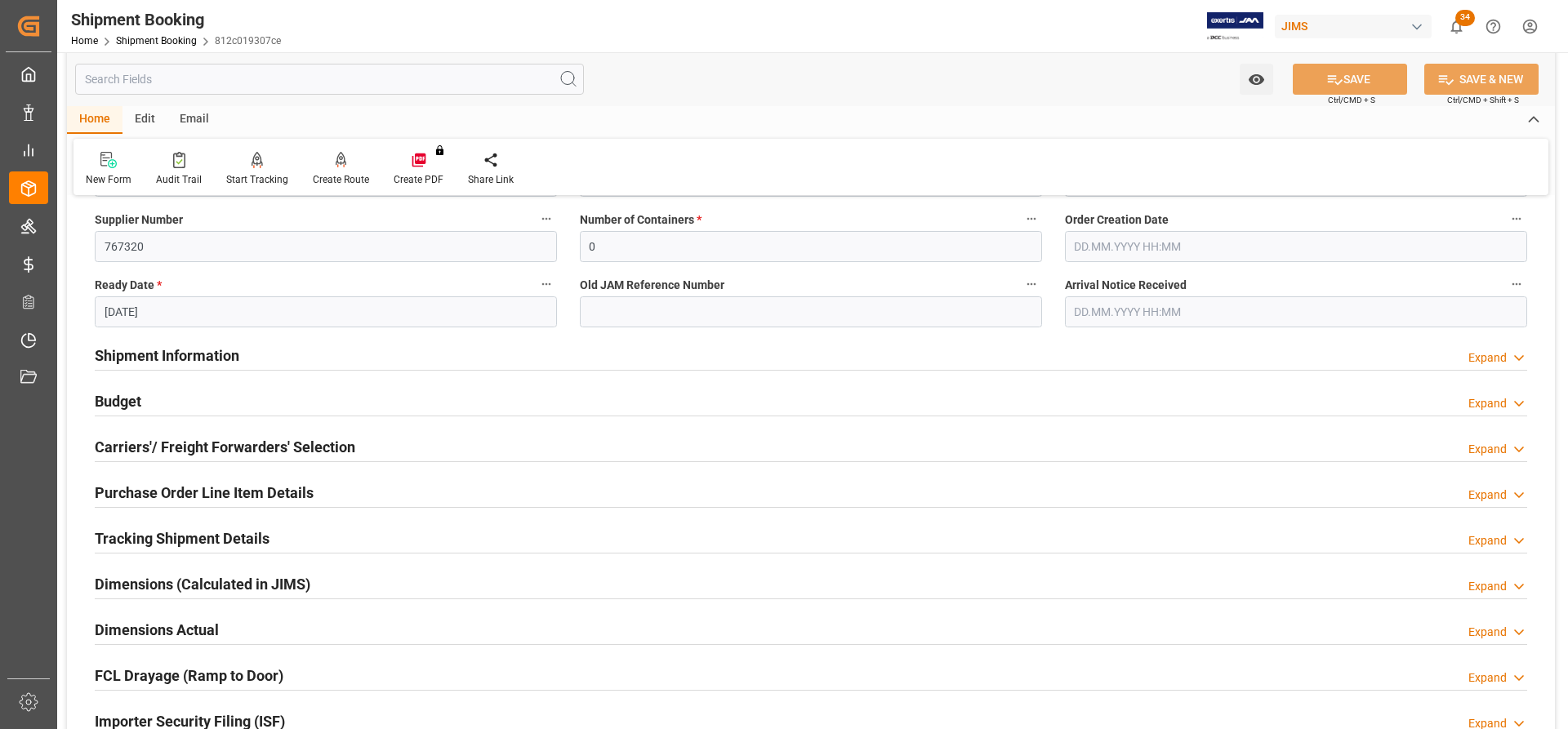
click at [144, 345] on h2 "Shipment Information" at bounding box center [167, 355] width 145 height 22
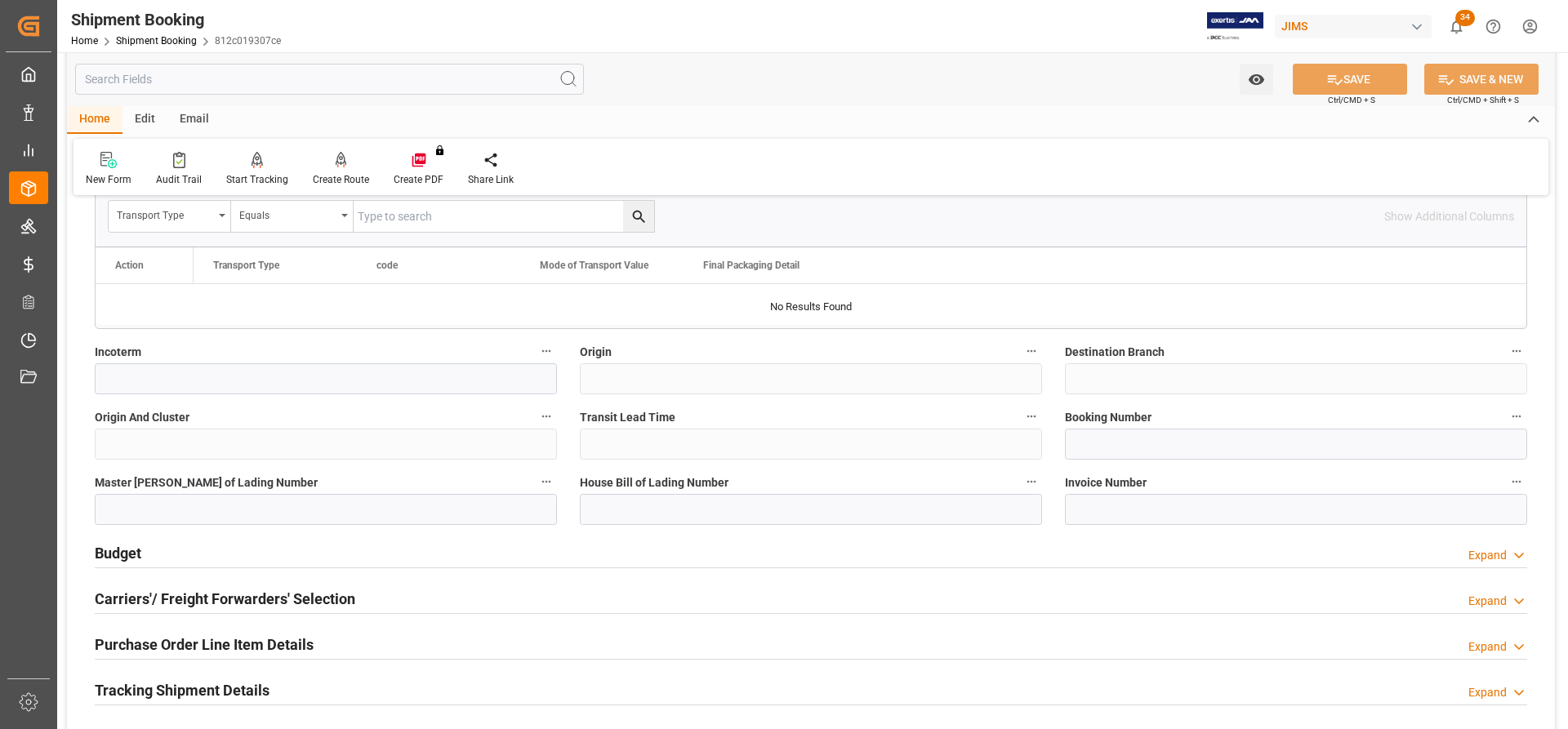
scroll to position [898, 0]
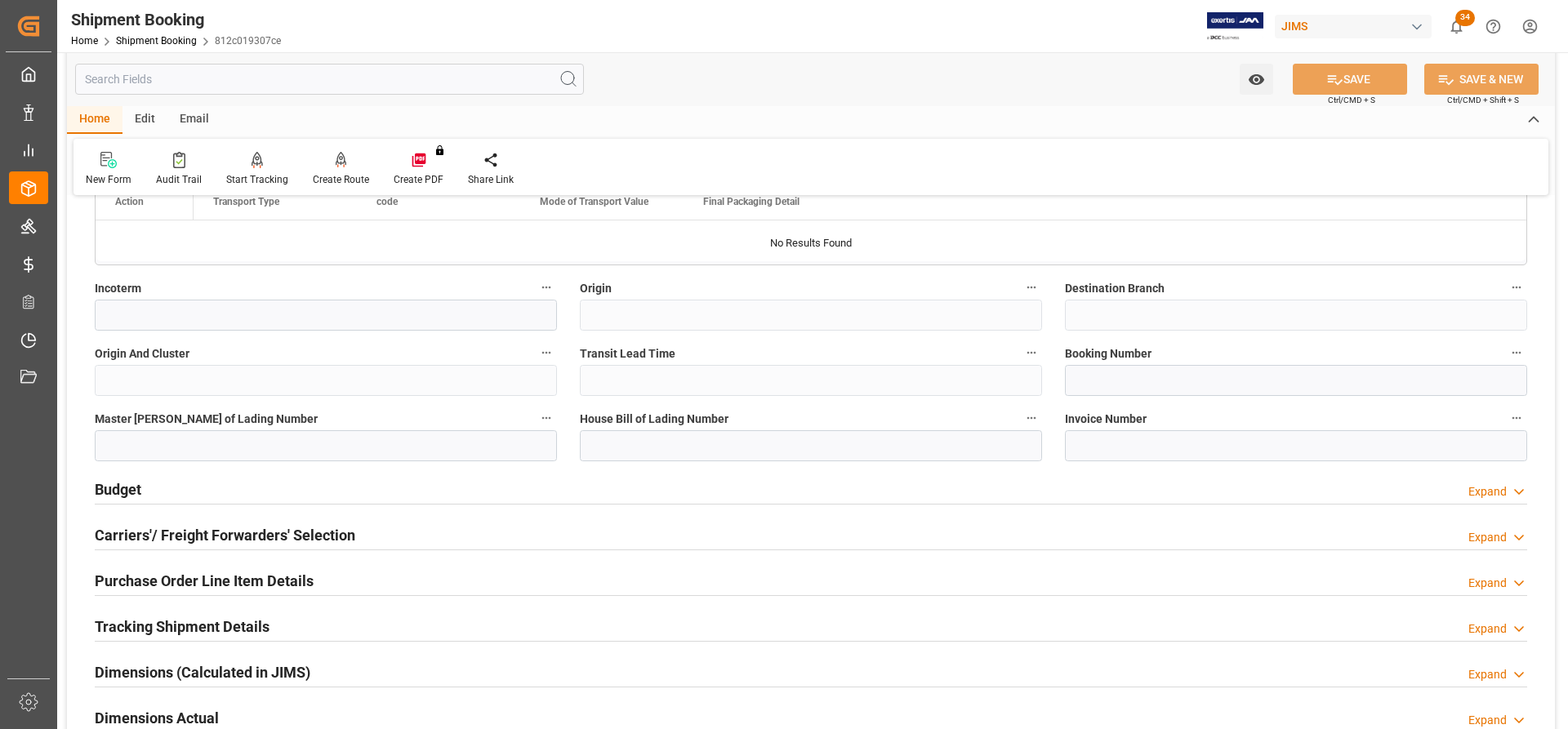
click at [184, 530] on h2 "Carriers'/ Freight Forwarders' Selection" at bounding box center [225, 535] width 260 height 22
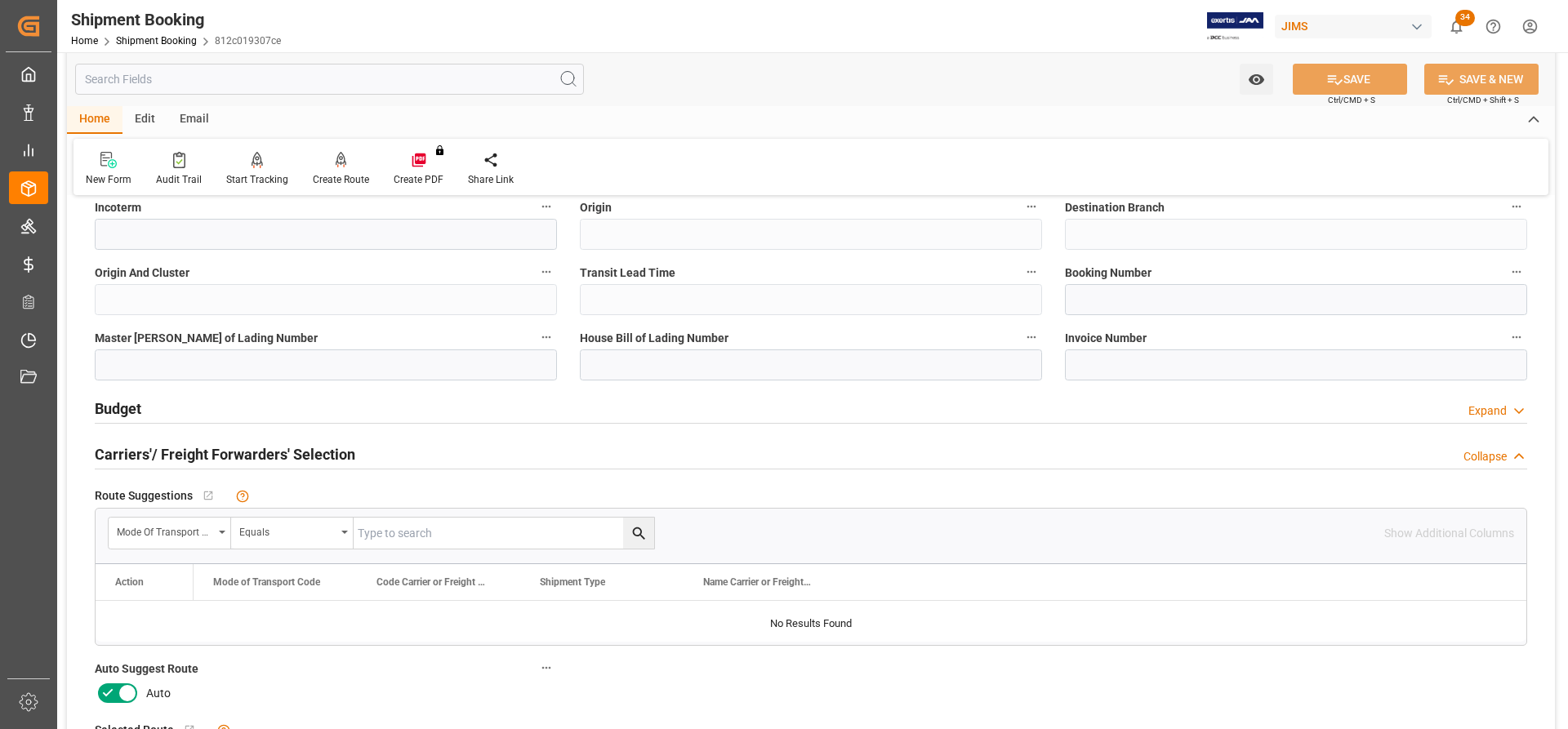
scroll to position [980, 0]
